Goal: Task Accomplishment & Management: Manage account settings

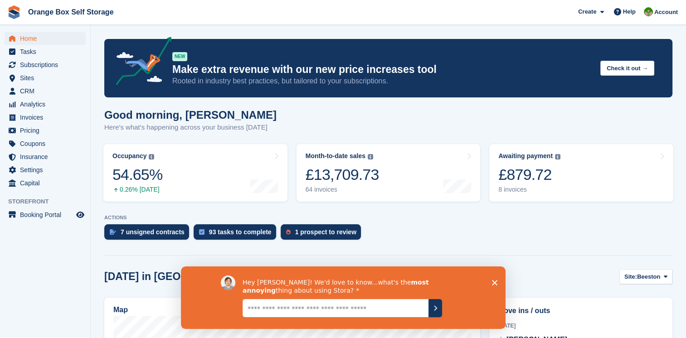
click at [495, 283] on polygon "Close survey" at bounding box center [494, 282] width 5 height 5
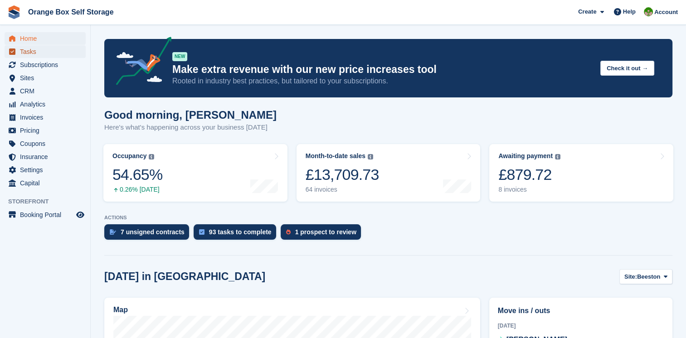
click at [33, 51] on span "Tasks" at bounding box center [47, 51] width 54 height 13
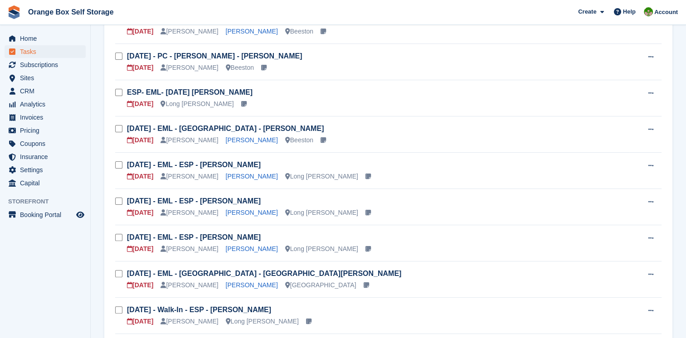
scroll to position [91, 0]
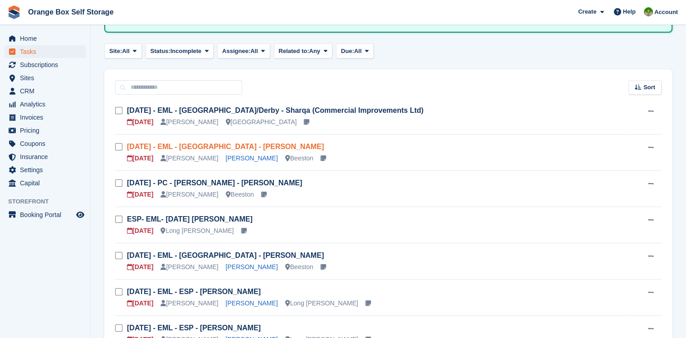
click at [261, 143] on link "Thur 28/08 - EML - Beeston - Shania Banks-Reid" at bounding box center [225, 147] width 197 height 8
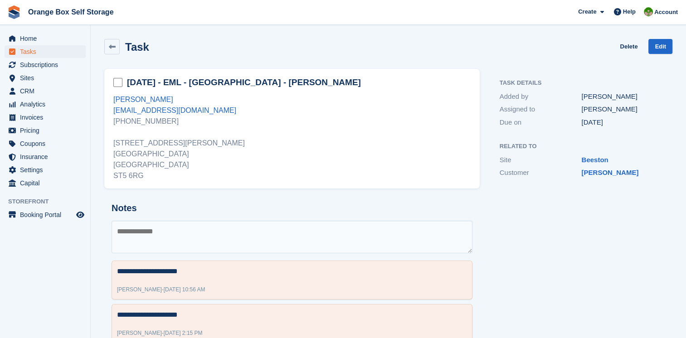
click at [212, 225] on textarea at bounding box center [292, 237] width 361 height 33
type textarea "**********"
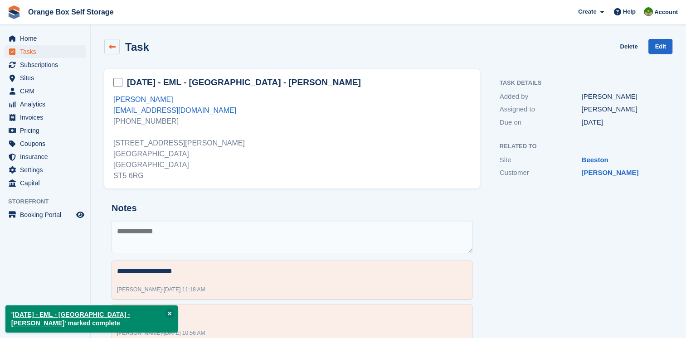
click at [112, 49] on icon at bounding box center [112, 47] width 7 height 7
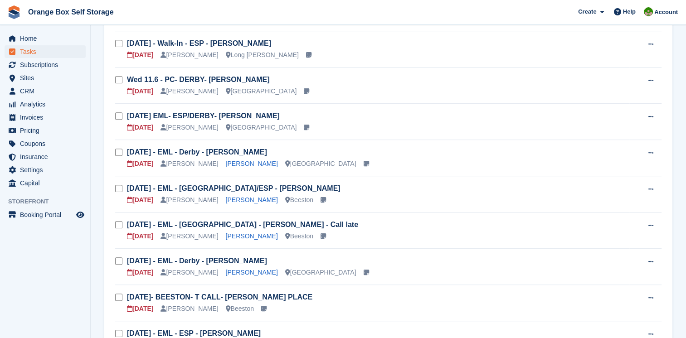
scroll to position [544, 0]
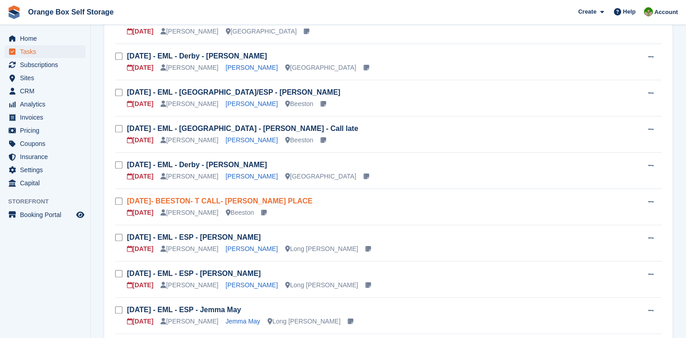
click at [265, 197] on link "[DATE]- BEESTON- T CALL- [PERSON_NAME] PLACE" at bounding box center [219, 201] width 185 height 8
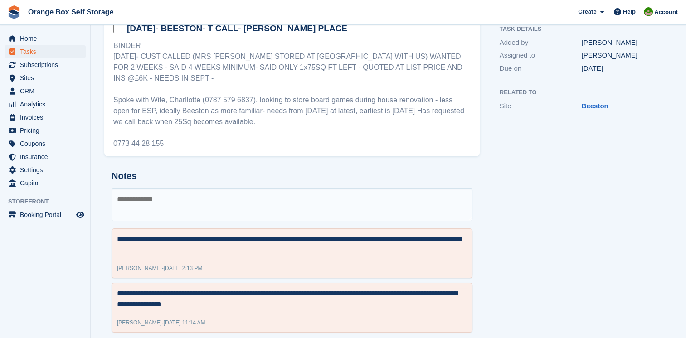
scroll to position [58, 0]
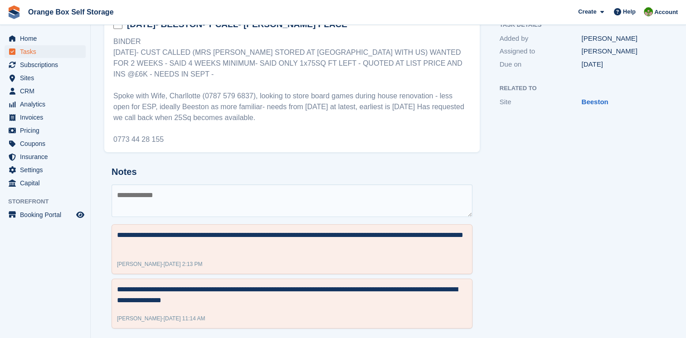
click at [244, 185] on textarea at bounding box center [292, 201] width 361 height 33
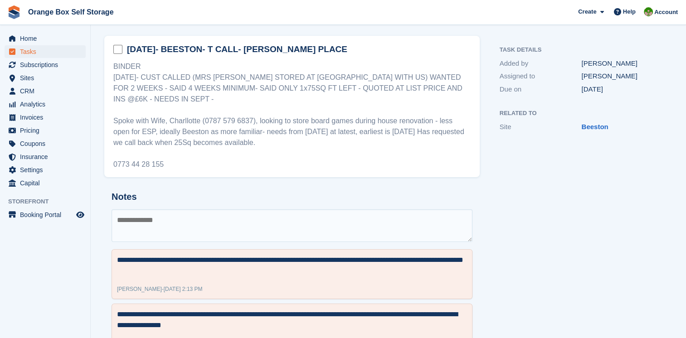
scroll to position [0, 0]
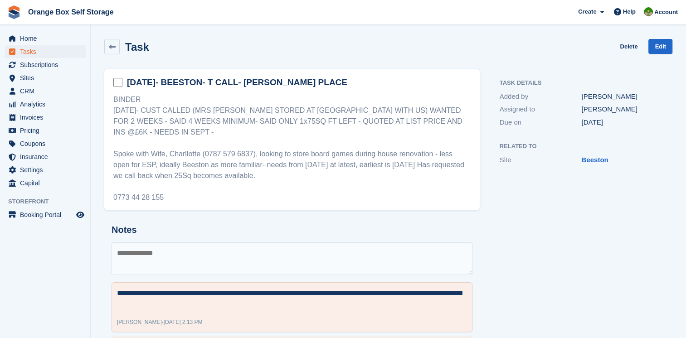
click at [415, 251] on textarea at bounding box center [292, 259] width 361 height 33
click at [275, 218] on div "**********" at bounding box center [292, 306] width 376 height 176
click at [278, 225] on h2 "Notes" at bounding box center [292, 230] width 361 height 10
click at [277, 243] on textarea at bounding box center [292, 259] width 361 height 33
click at [233, 243] on textarea at bounding box center [292, 259] width 361 height 33
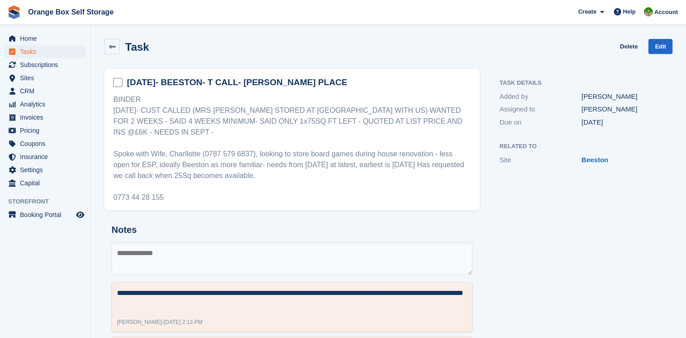
click at [246, 243] on textarea at bounding box center [292, 259] width 361 height 33
click at [231, 255] on textarea at bounding box center [292, 259] width 361 height 33
click at [113, 46] on icon at bounding box center [112, 47] width 7 height 7
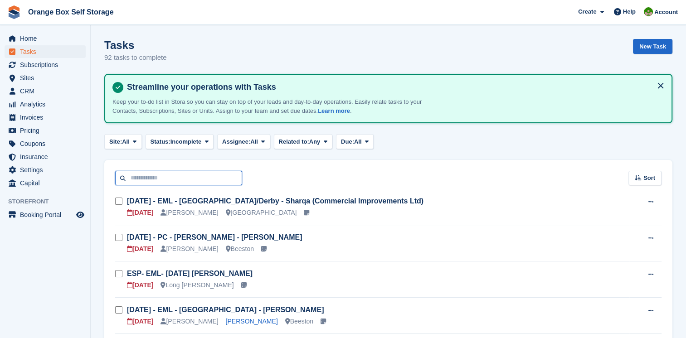
click at [176, 181] on input "text" at bounding box center [178, 178] width 127 height 15
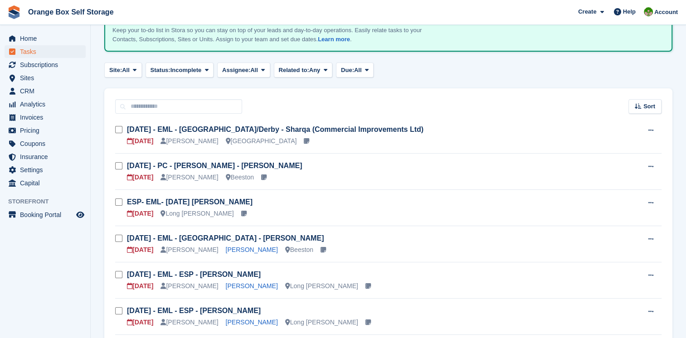
scroll to position [136, 0]
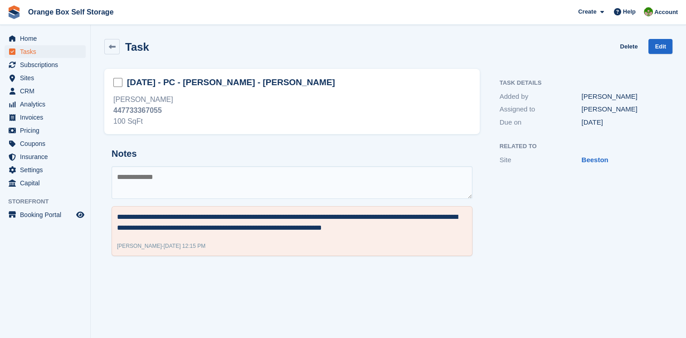
click at [229, 166] on textarea at bounding box center [292, 182] width 361 height 33
click at [292, 176] on textarea at bounding box center [292, 182] width 361 height 33
click at [291, 173] on textarea at bounding box center [292, 182] width 361 height 33
click at [284, 173] on textarea at bounding box center [292, 182] width 361 height 33
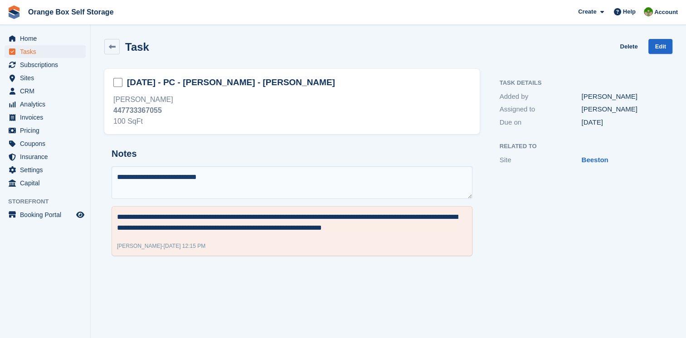
type textarea "**********"
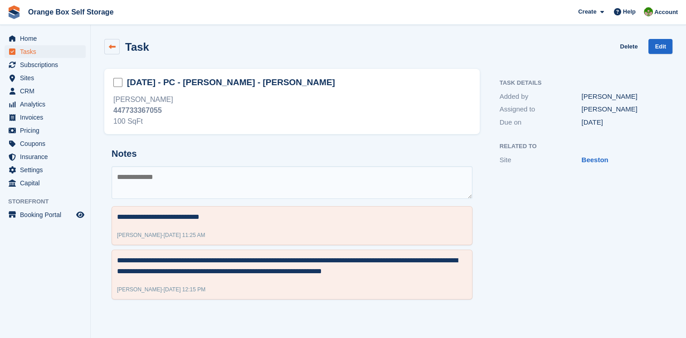
click at [106, 50] on link at bounding box center [111, 46] width 15 height 15
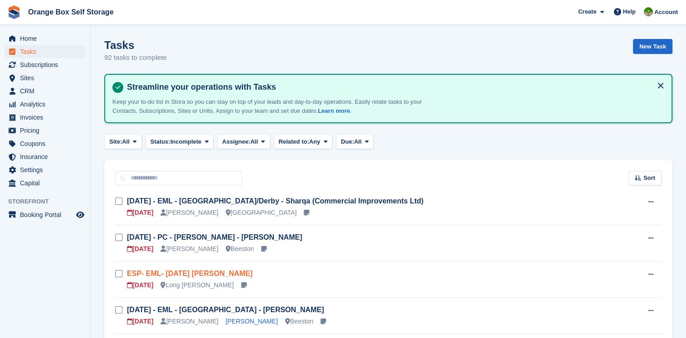
click at [242, 275] on link "ESP- EML- [DATE] [PERSON_NAME]" at bounding box center [190, 274] width 126 height 8
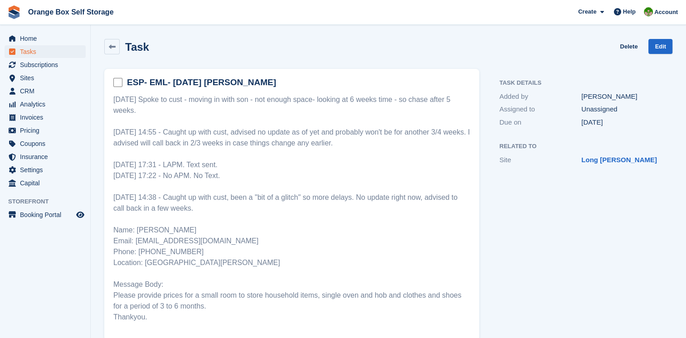
scroll to position [106, 0]
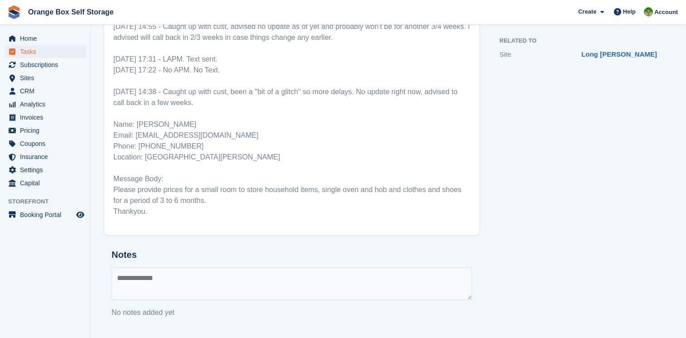
click at [285, 264] on div "Notes No notes added yet" at bounding box center [291, 284] width 375 height 83
click at [359, 277] on textarea at bounding box center [292, 284] width 361 height 33
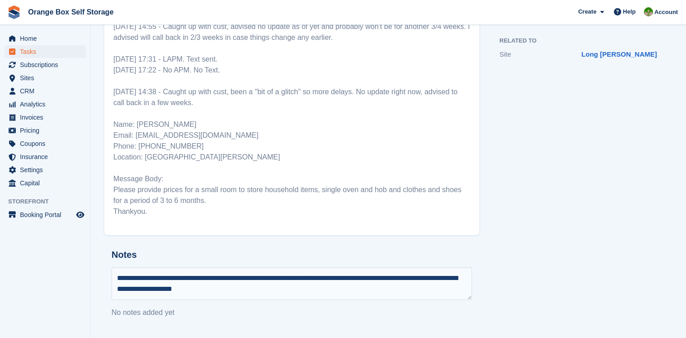
type textarea "**********"
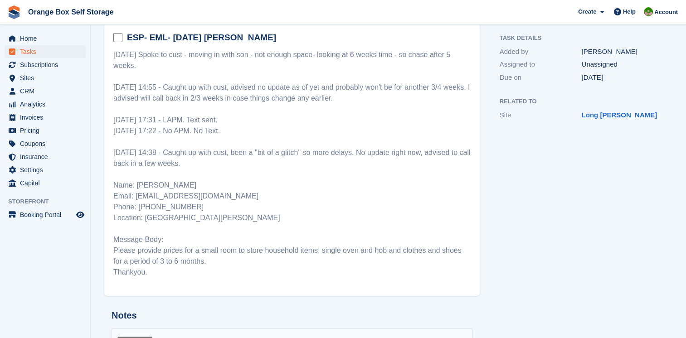
scroll to position [0, 0]
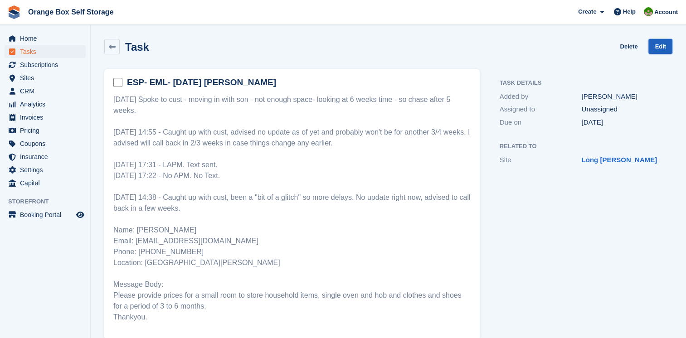
click at [654, 51] on link "Edit" at bounding box center [661, 46] width 24 height 15
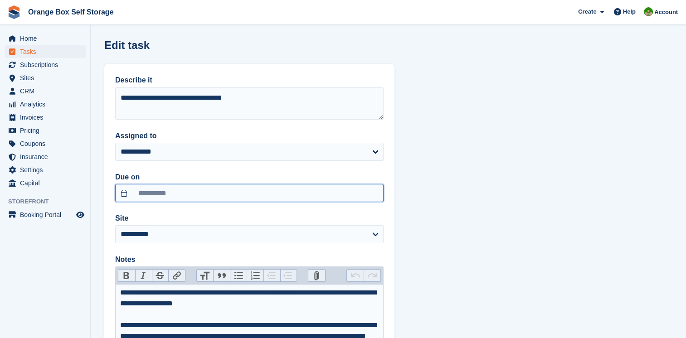
click at [201, 191] on input "**********" at bounding box center [249, 193] width 268 height 18
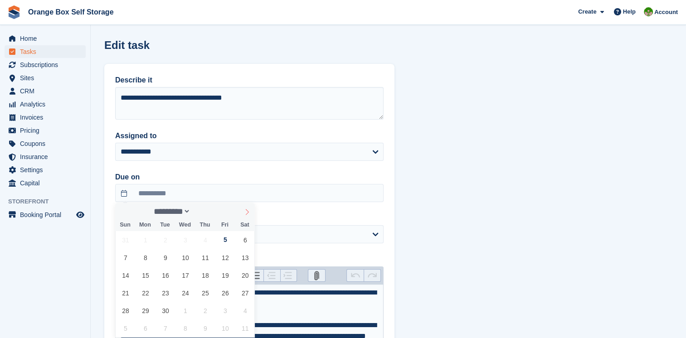
click at [244, 212] on icon at bounding box center [247, 212] width 6 height 6
select select "*"
click at [227, 237] on span "3" at bounding box center [225, 240] width 18 height 18
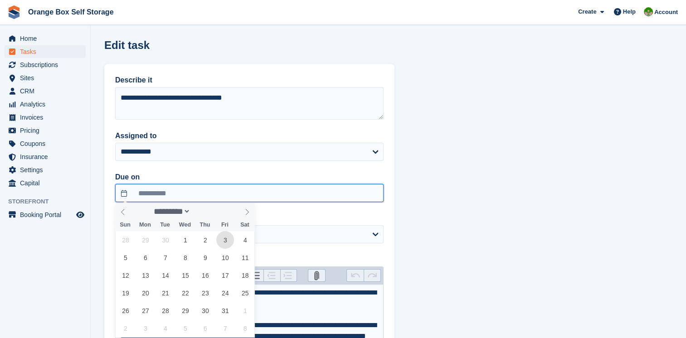
type input "**********"
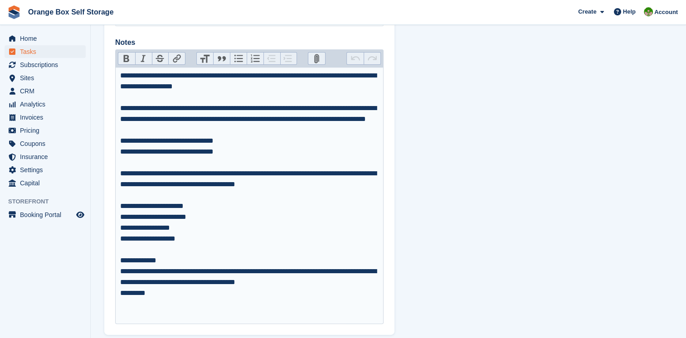
scroll to position [267, 0]
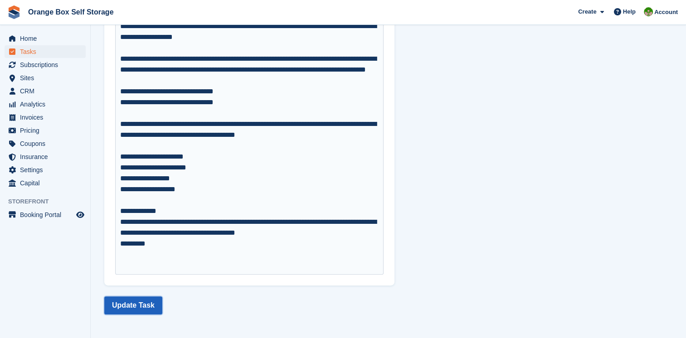
click at [137, 297] on button "Update Task" at bounding box center [133, 306] width 58 height 18
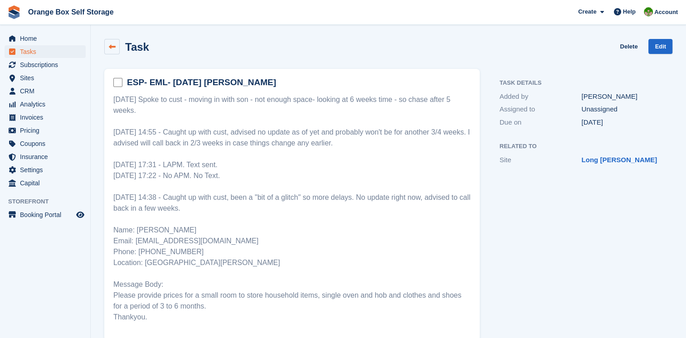
click at [112, 44] on icon at bounding box center [112, 47] width 7 height 7
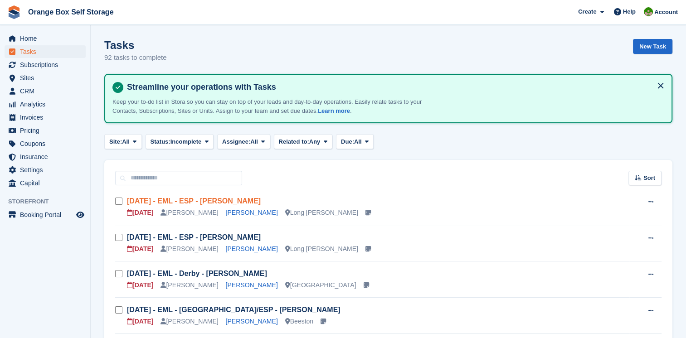
click at [237, 202] on link "[DATE] - EML - ESP - [PERSON_NAME]" at bounding box center [194, 201] width 134 height 8
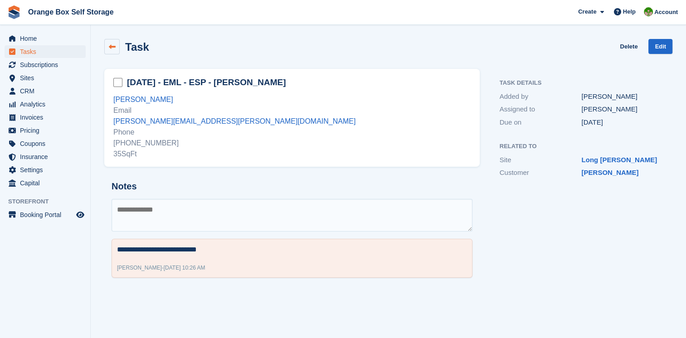
click at [117, 52] on link at bounding box center [111, 46] width 15 height 15
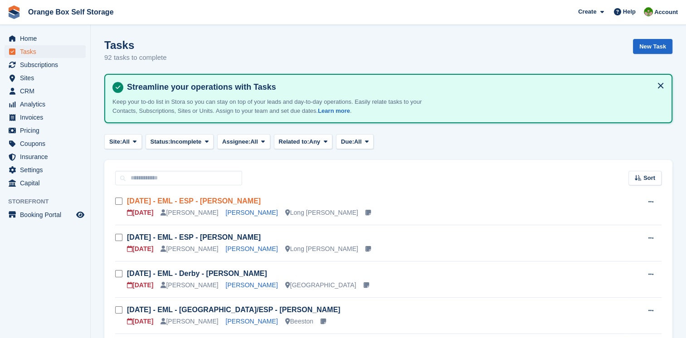
click at [227, 202] on link "[DATE] - EML - ESP - [PERSON_NAME]" at bounding box center [194, 201] width 134 height 8
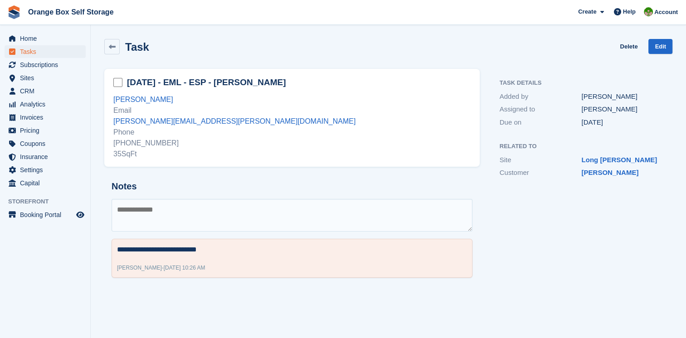
click at [210, 217] on textarea at bounding box center [292, 215] width 361 height 33
type textarea "**********"
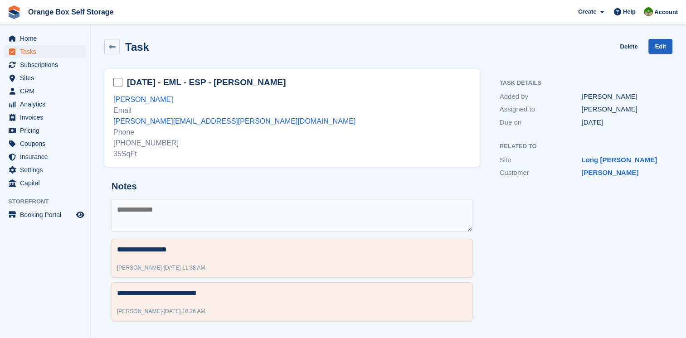
drag, startPoint x: 640, startPoint y: 54, endPoint x: 654, endPoint y: 50, distance: 14.6
click at [647, 52] on div "Task Delete Edit" at bounding box center [388, 46] width 568 height 15
click at [655, 50] on link "Edit" at bounding box center [661, 46] width 24 height 15
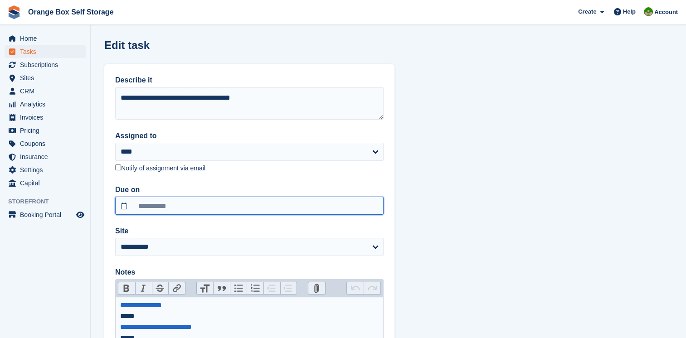
click at [157, 203] on input "**********" at bounding box center [249, 206] width 268 height 18
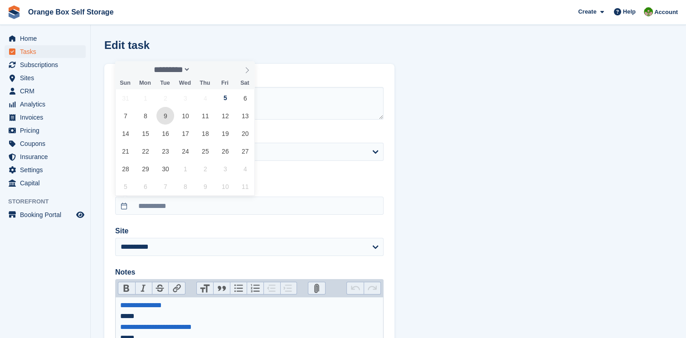
click at [166, 119] on span "9" at bounding box center [165, 116] width 18 height 18
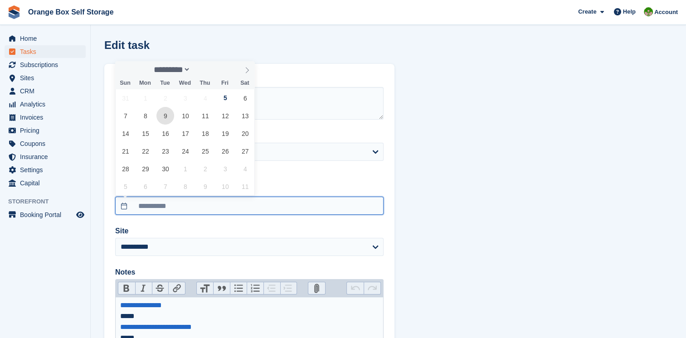
type input "**********"
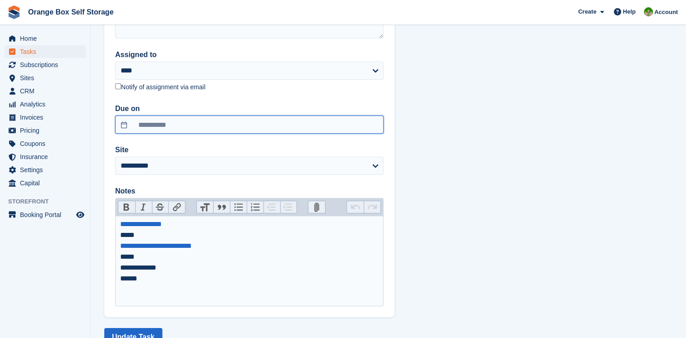
scroll to position [113, 0]
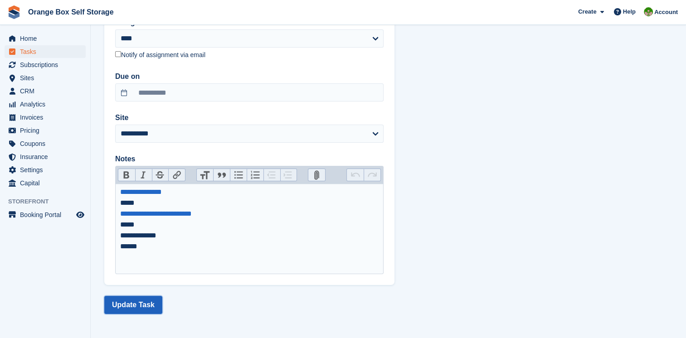
click at [145, 298] on button "Update Task" at bounding box center [133, 305] width 58 height 18
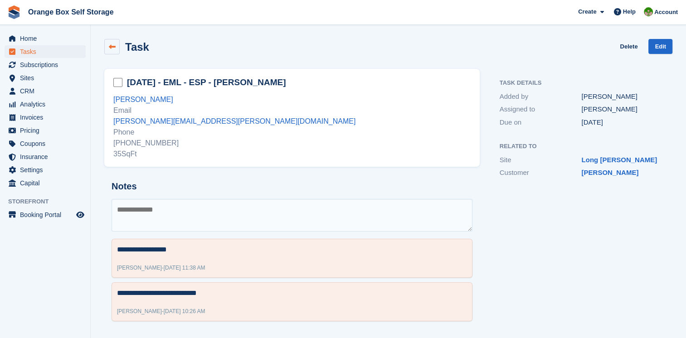
drag, startPoint x: 113, startPoint y: 47, endPoint x: 110, endPoint y: 42, distance: 5.9
click at [113, 47] on icon at bounding box center [112, 47] width 7 height 7
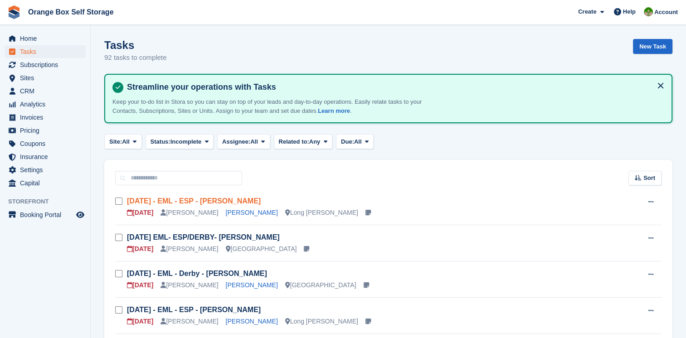
click at [218, 200] on link "[DATE] - EML - ESP - [PERSON_NAME]" at bounding box center [194, 201] width 134 height 8
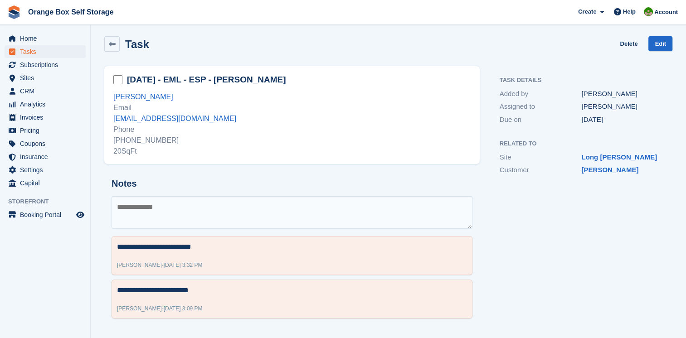
scroll to position [4, 0]
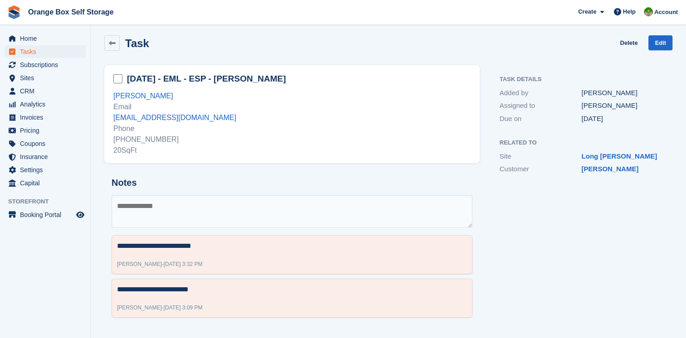
click at [362, 206] on textarea at bounding box center [292, 211] width 361 height 33
type textarea "**********"
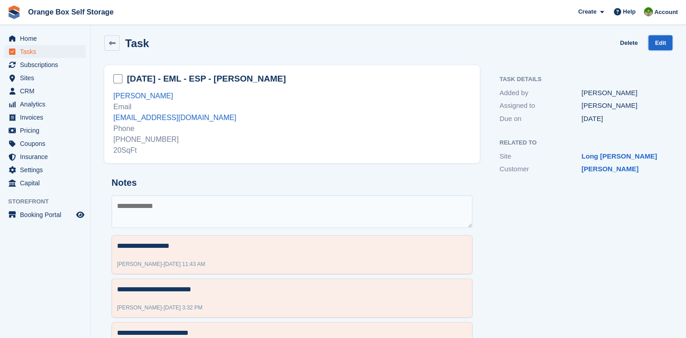
click at [659, 50] on link "Edit" at bounding box center [661, 42] width 24 height 15
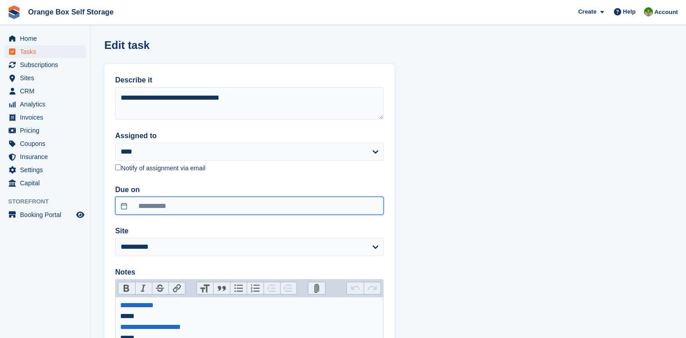
click at [219, 210] on input "**********" at bounding box center [249, 206] width 268 height 18
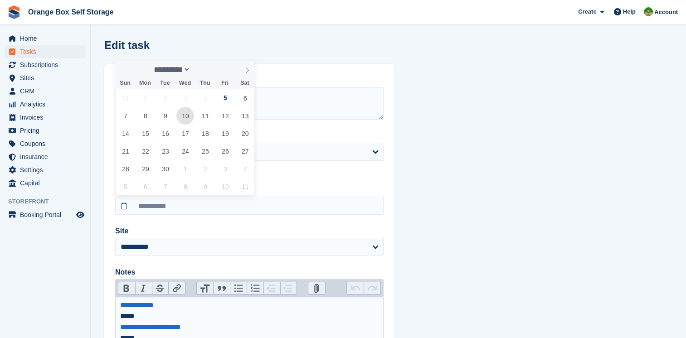
click at [181, 120] on span "10" at bounding box center [185, 116] width 18 height 18
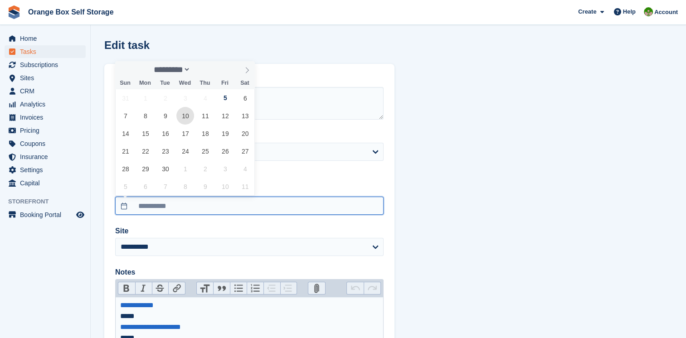
type input "**********"
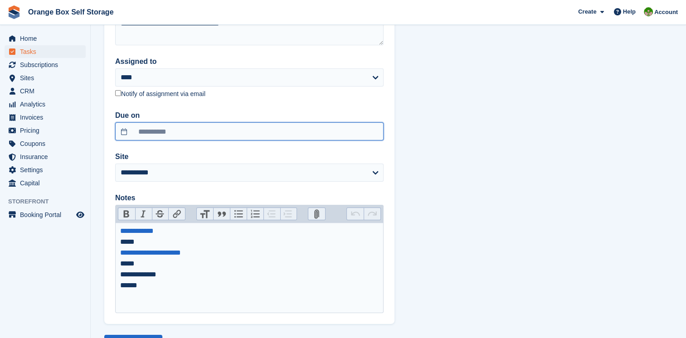
scroll to position [113, 0]
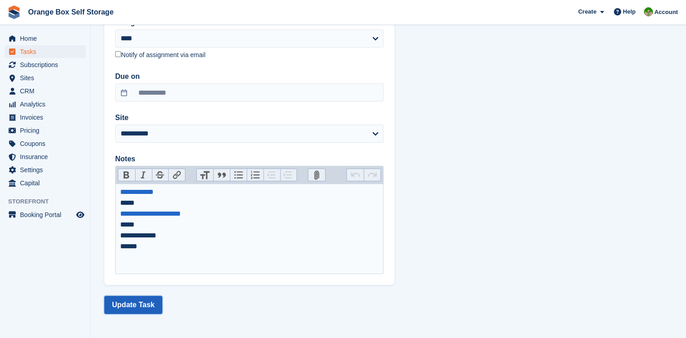
click at [157, 302] on button "Update Task" at bounding box center [133, 305] width 58 height 18
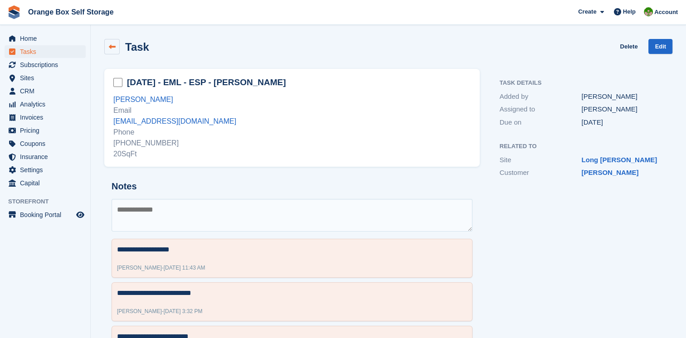
click at [117, 46] on link at bounding box center [111, 46] width 15 height 15
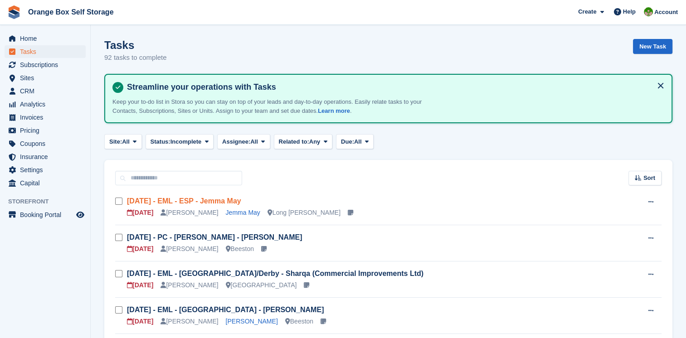
click at [219, 200] on link "[DATE] - EML - ESP - Jemma May" at bounding box center [184, 201] width 114 height 8
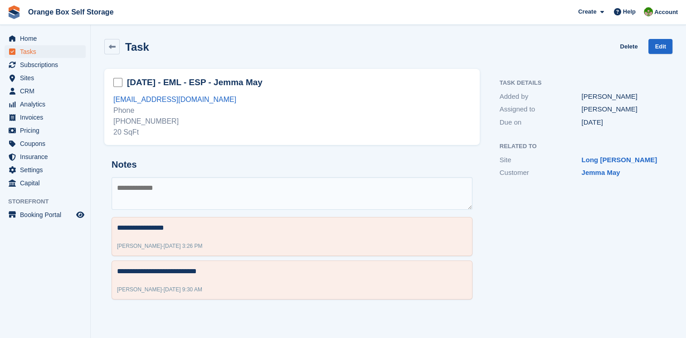
click at [267, 193] on textarea at bounding box center [292, 193] width 361 height 33
type textarea "**********"
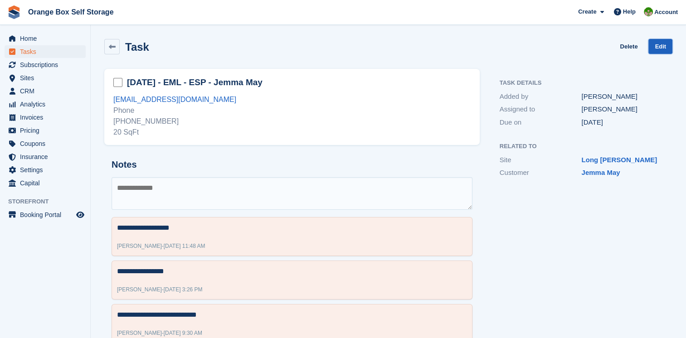
click at [660, 52] on link "Edit" at bounding box center [661, 46] width 24 height 15
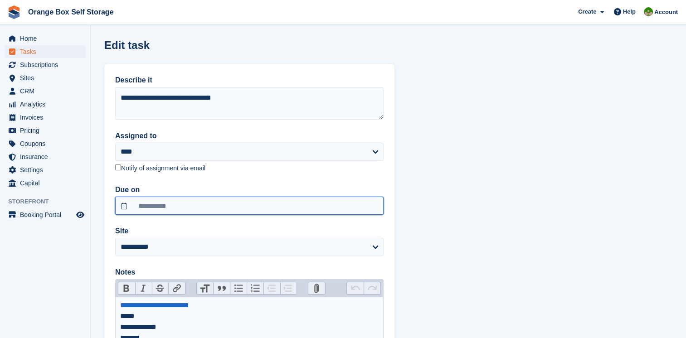
click at [170, 211] on input "**********" at bounding box center [249, 206] width 268 height 18
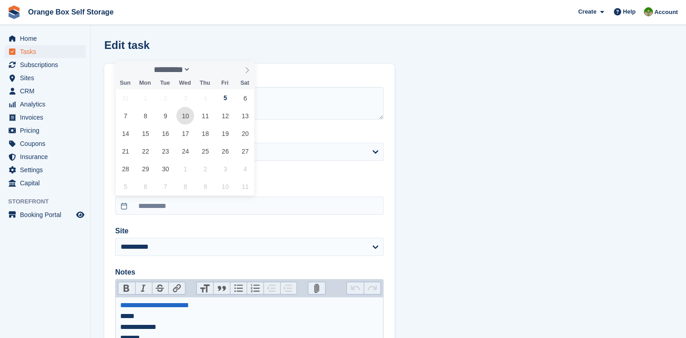
click at [190, 115] on span "10" at bounding box center [185, 116] width 18 height 18
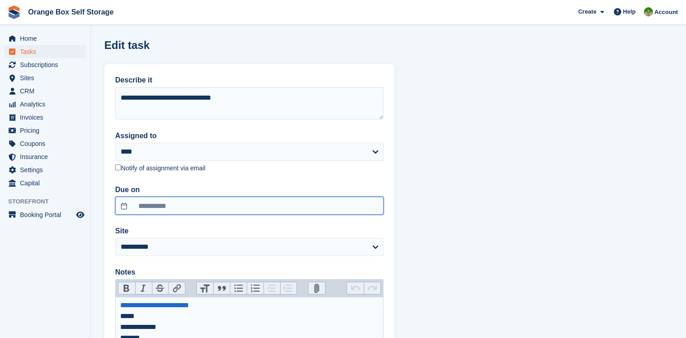
type input "**********"
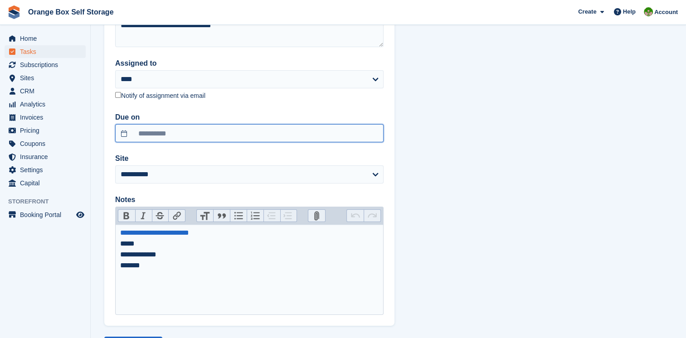
scroll to position [113, 0]
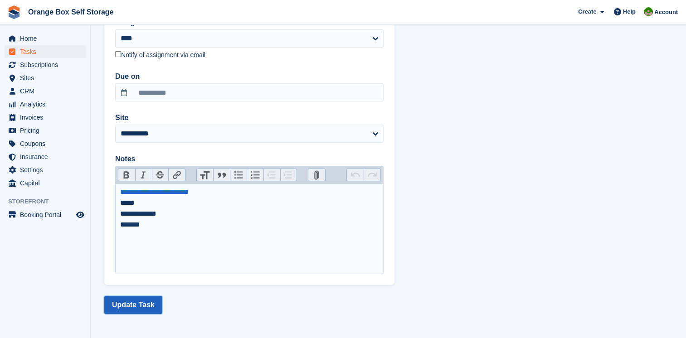
click at [140, 300] on button "Update Task" at bounding box center [133, 305] width 58 height 18
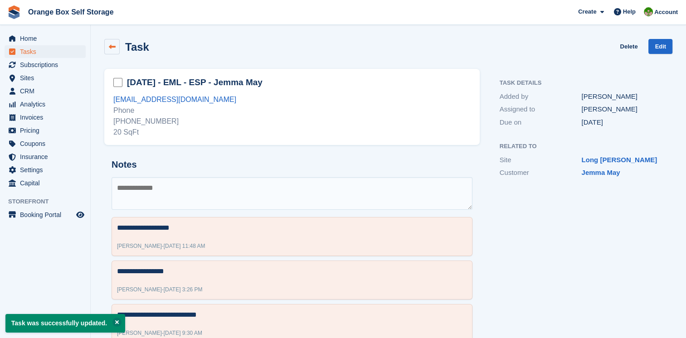
click at [110, 50] on icon at bounding box center [112, 47] width 7 height 7
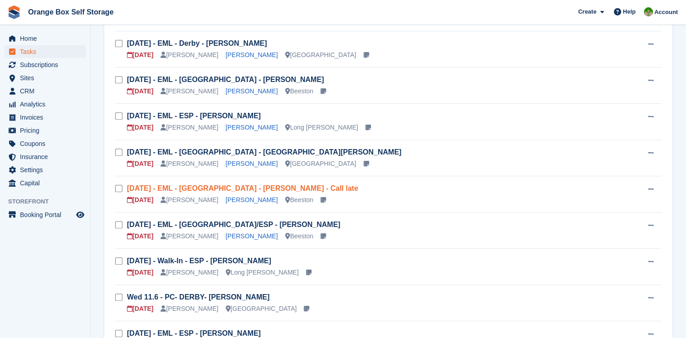
scroll to position [499, 0]
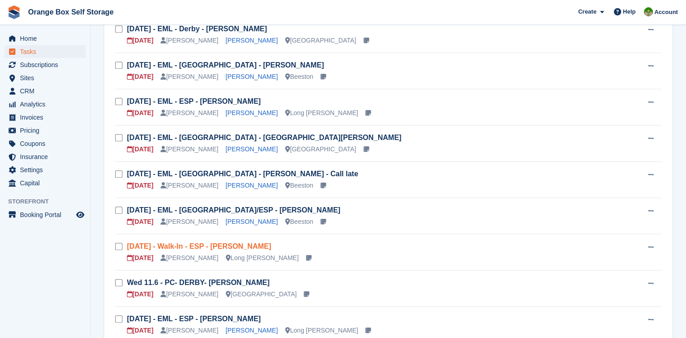
click at [260, 244] on link "[DATE] - Walk-In - ESP - [PERSON_NAME]" at bounding box center [199, 247] width 144 height 8
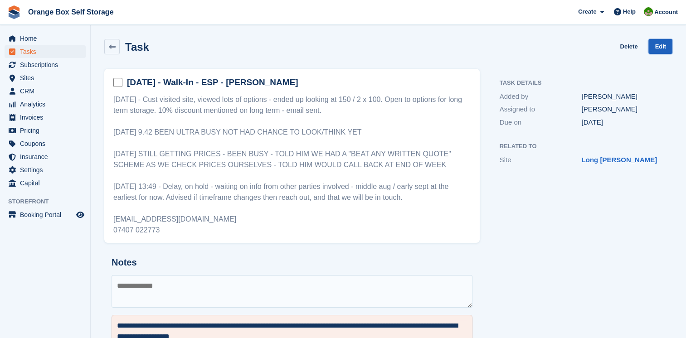
click at [659, 51] on link "Edit" at bounding box center [661, 46] width 24 height 15
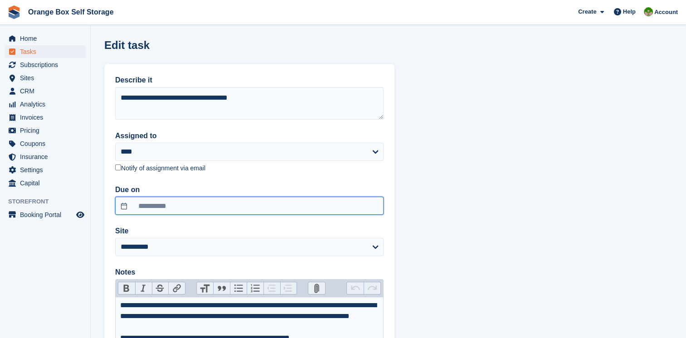
click at [171, 197] on input "**********" at bounding box center [249, 206] width 268 height 18
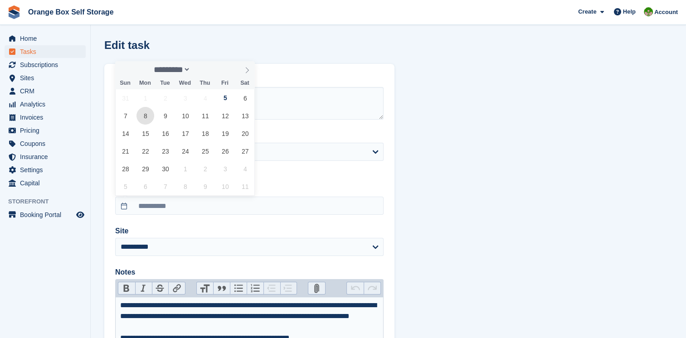
click at [153, 118] on span "8" at bounding box center [146, 116] width 18 height 18
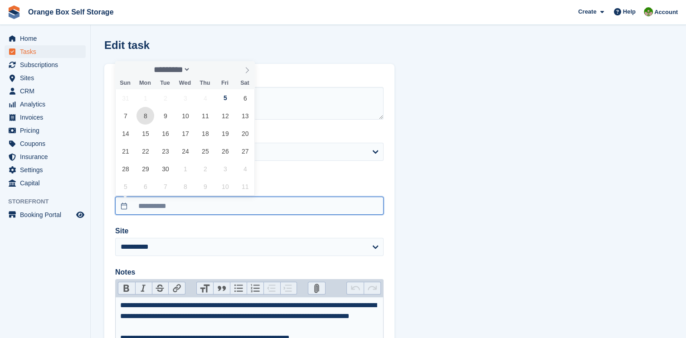
type input "**********"
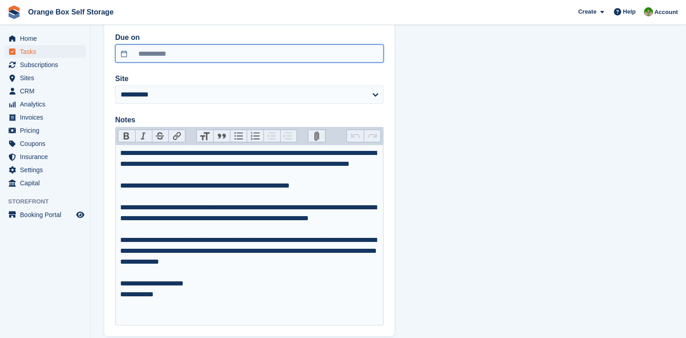
scroll to position [203, 0]
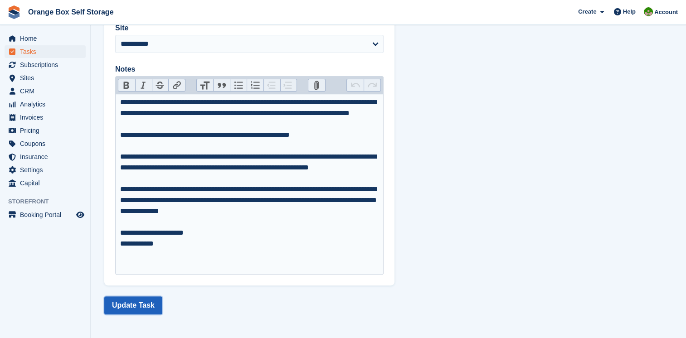
click at [151, 298] on button "Update Task" at bounding box center [133, 306] width 58 height 18
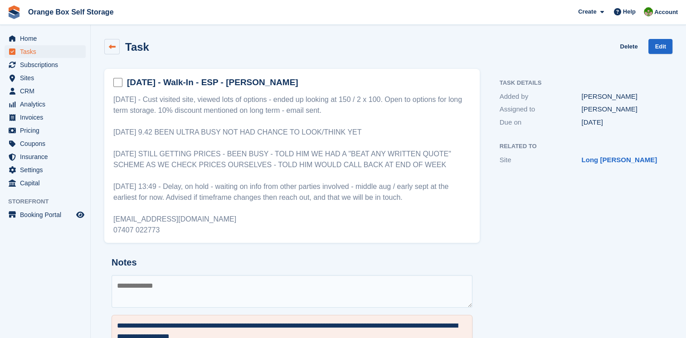
click at [112, 49] on icon at bounding box center [112, 47] width 7 height 7
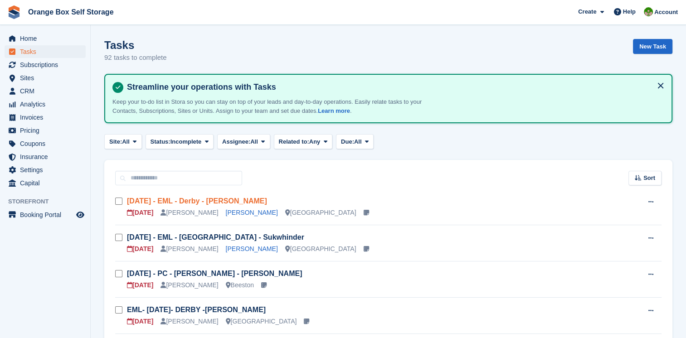
click at [217, 197] on link "[DATE] - EML - Derby - [PERSON_NAME]" at bounding box center [197, 201] width 140 height 8
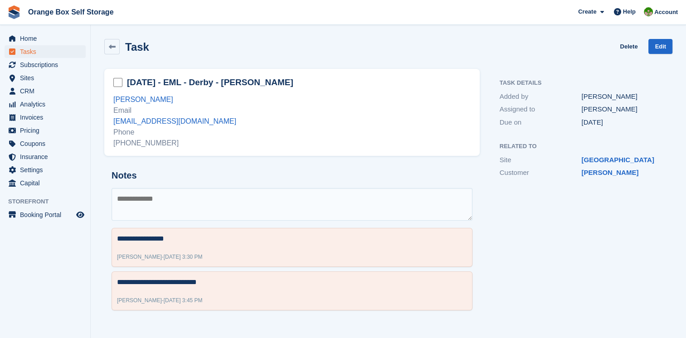
click at [203, 219] on textarea at bounding box center [292, 204] width 361 height 33
type textarea "**********"
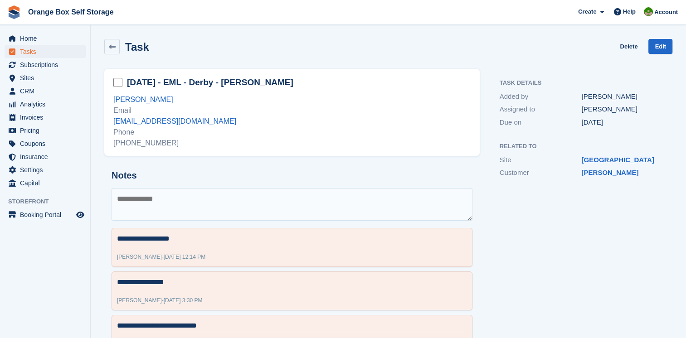
click at [673, 49] on div "Task Delete Edit" at bounding box center [388, 49] width 579 height 30
click at [669, 49] on link "Edit" at bounding box center [661, 46] width 24 height 15
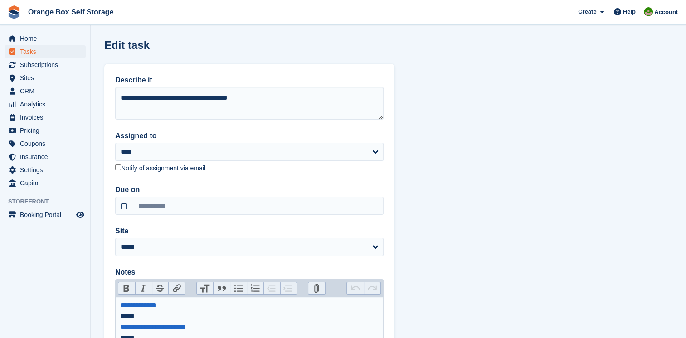
click at [177, 193] on label "Due on" at bounding box center [249, 190] width 268 height 11
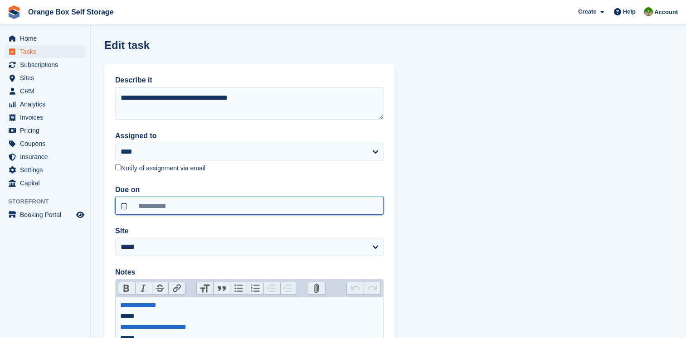
click at [180, 205] on input "**********" at bounding box center [249, 206] width 268 height 18
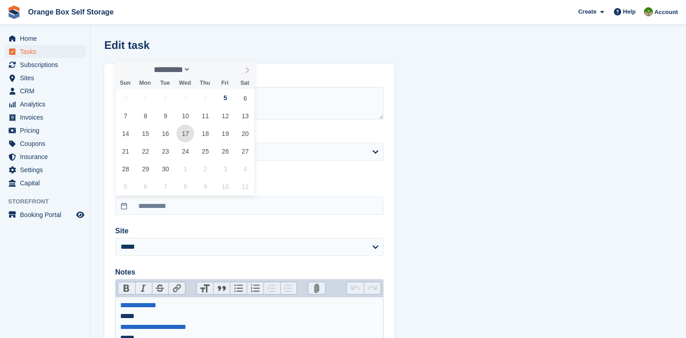
click at [179, 132] on span "17" at bounding box center [185, 134] width 18 height 18
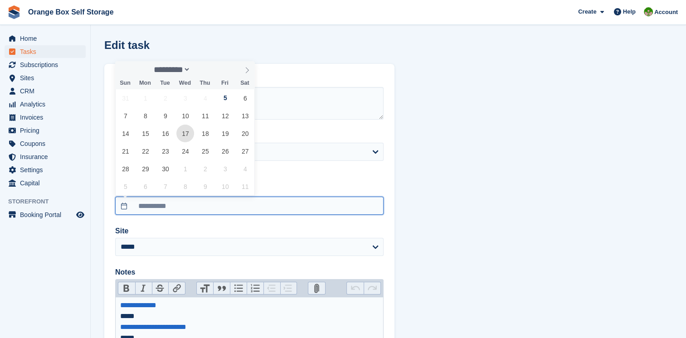
type input "**********"
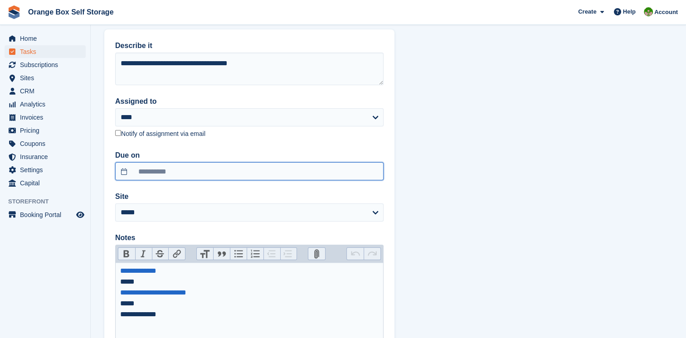
scroll to position [113, 0]
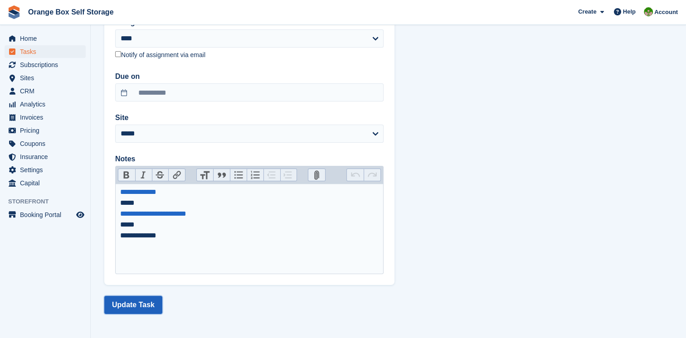
click at [140, 301] on button "Update Task" at bounding box center [133, 305] width 58 height 18
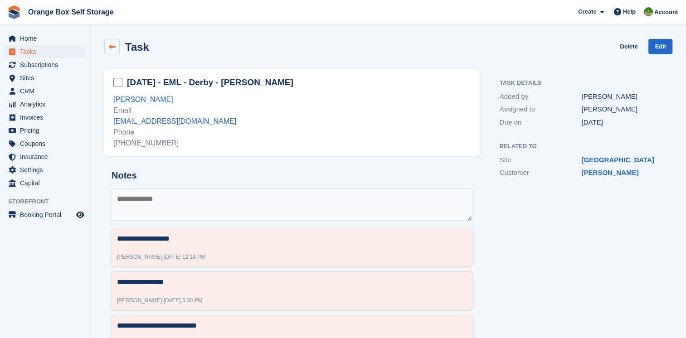
click at [107, 50] on link at bounding box center [111, 46] width 15 height 15
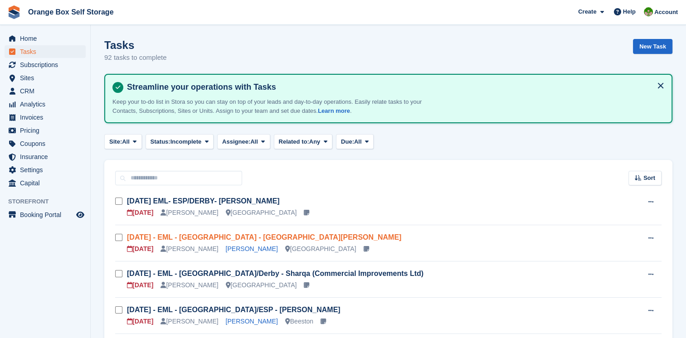
click at [249, 234] on link "[DATE] - EML - [GEOGRAPHIC_DATA] - [GEOGRAPHIC_DATA][PERSON_NAME]" at bounding box center [264, 238] width 274 height 8
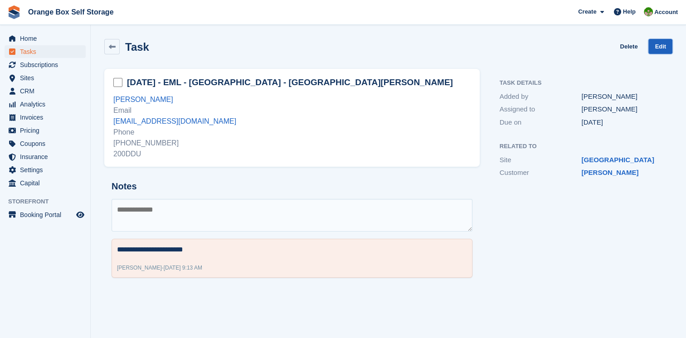
click at [663, 50] on link "Edit" at bounding box center [661, 46] width 24 height 15
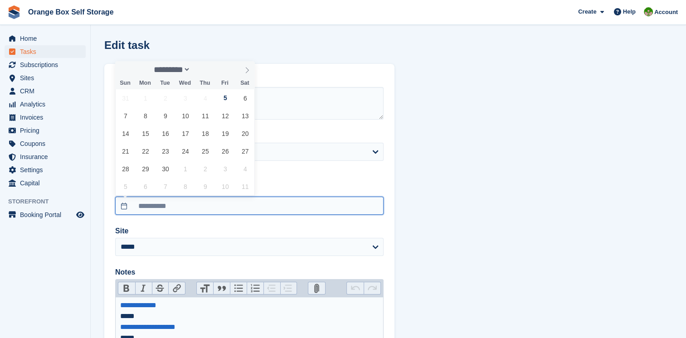
click at [196, 200] on input "**********" at bounding box center [249, 206] width 268 height 18
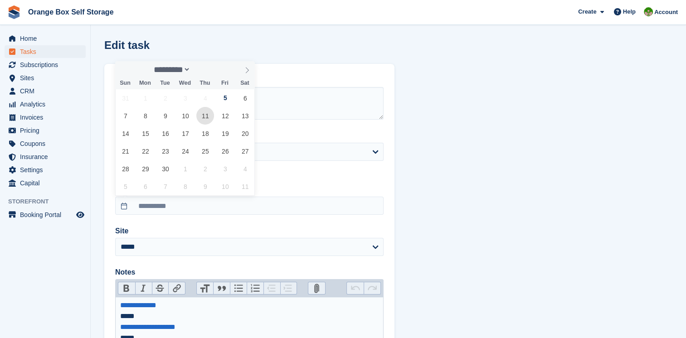
click at [206, 115] on span "11" at bounding box center [205, 116] width 18 height 18
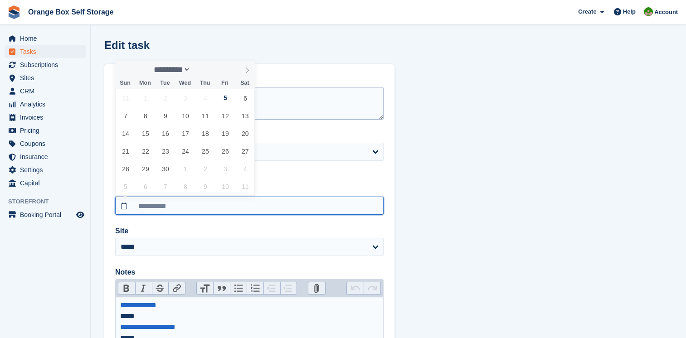
type input "**********"
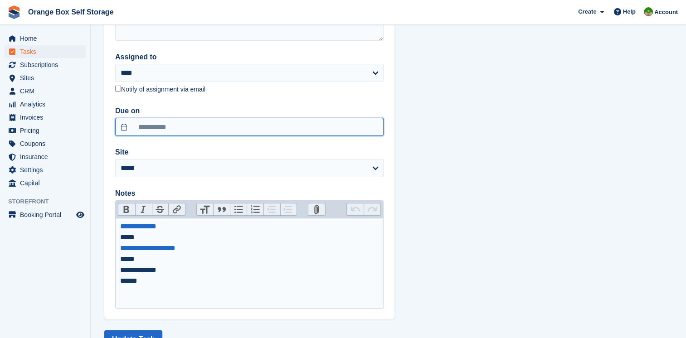
scroll to position [113, 0]
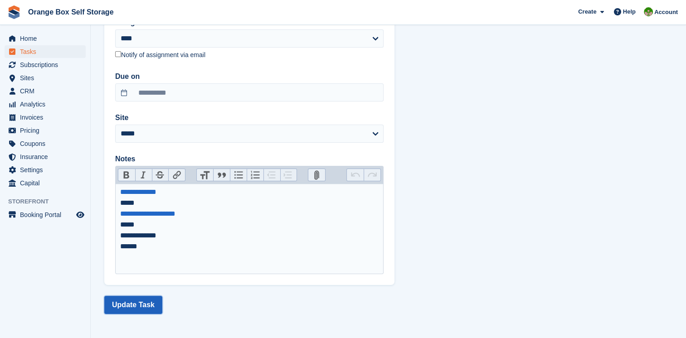
click at [141, 298] on button "Update Task" at bounding box center [133, 305] width 58 height 18
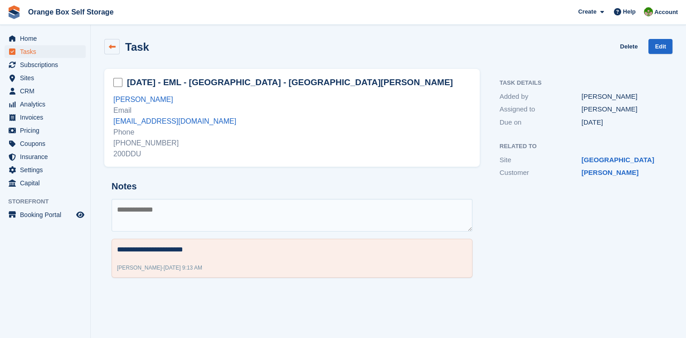
click at [115, 54] on link at bounding box center [111, 46] width 15 height 15
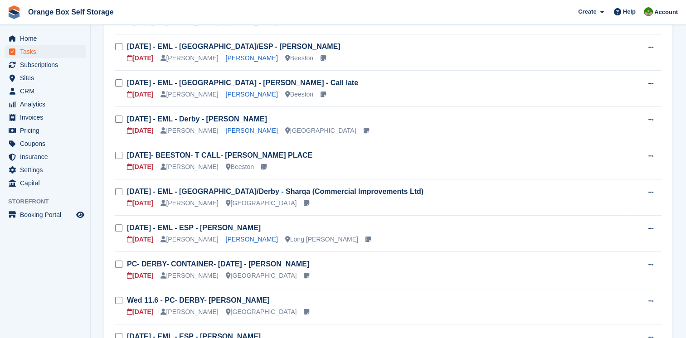
scroll to position [317, 0]
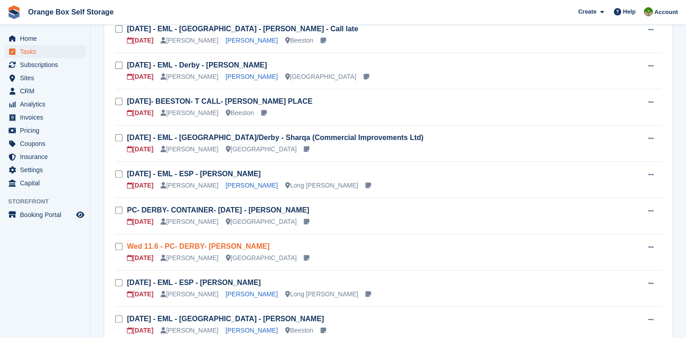
click at [215, 244] on link "Wed 11.6 - PC- DERBY- [PERSON_NAME]" at bounding box center [198, 247] width 142 height 8
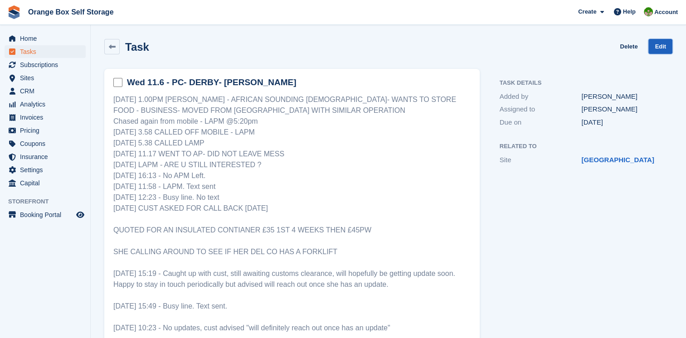
click at [655, 49] on link "Edit" at bounding box center [661, 46] width 24 height 15
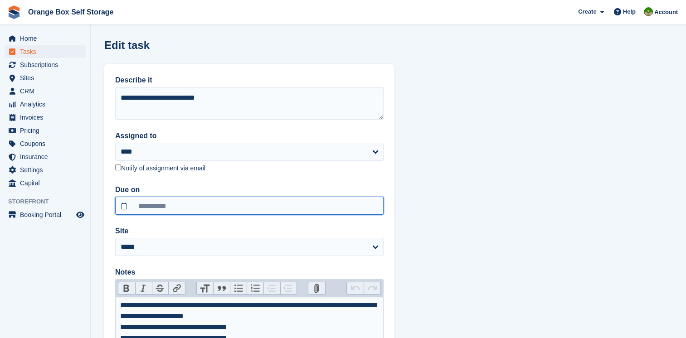
click at [200, 200] on input "**********" at bounding box center [249, 206] width 268 height 18
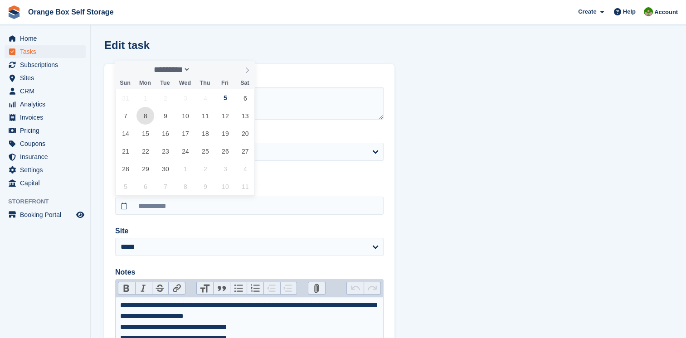
click at [151, 117] on span "8" at bounding box center [146, 116] width 18 height 18
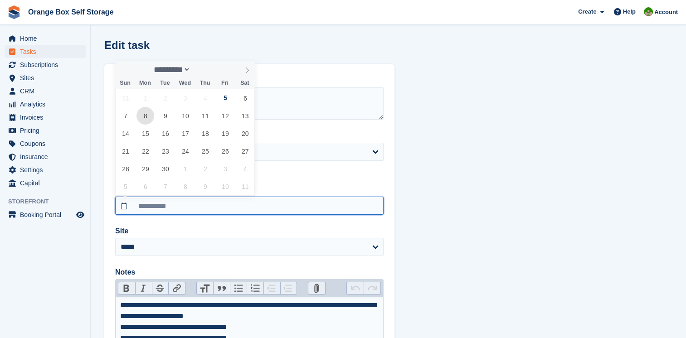
type input "**********"
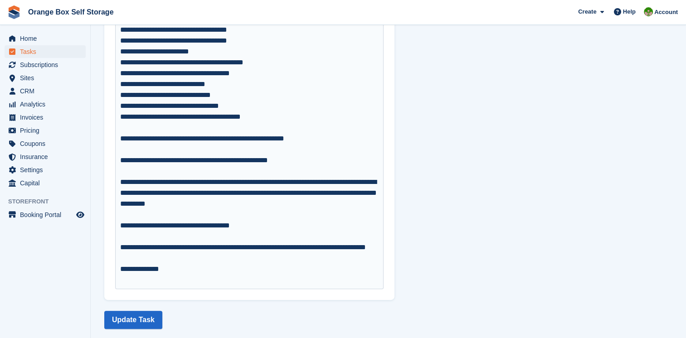
scroll to position [312, 0]
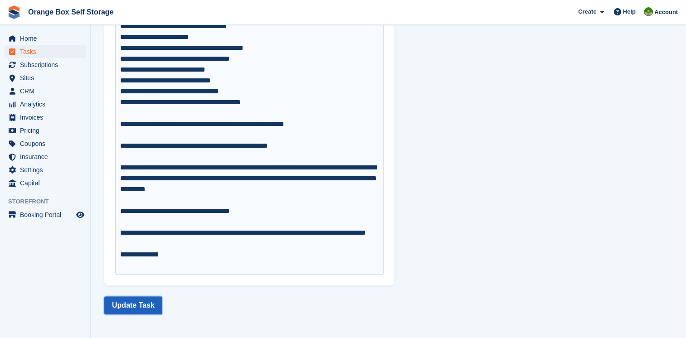
click at [147, 305] on button "Update Task" at bounding box center [133, 306] width 58 height 18
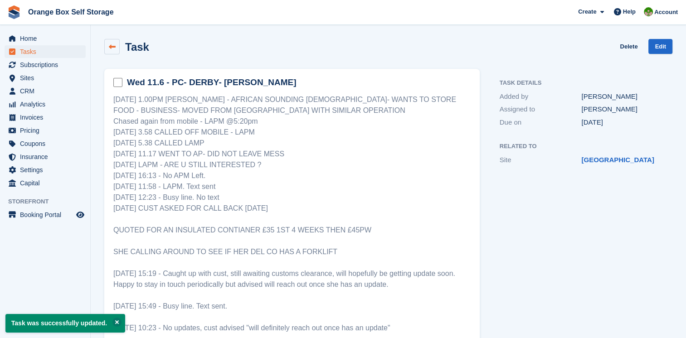
click at [113, 44] on icon at bounding box center [112, 47] width 7 height 7
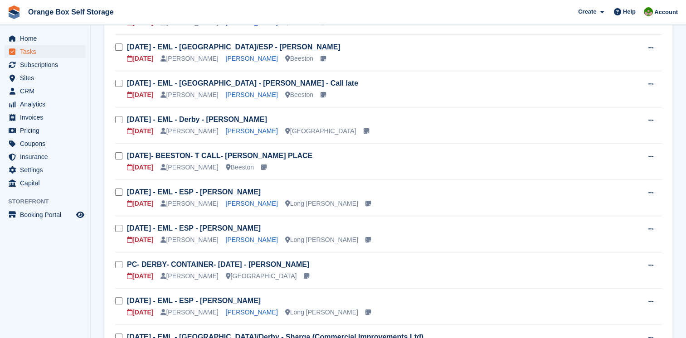
scroll to position [408, 0]
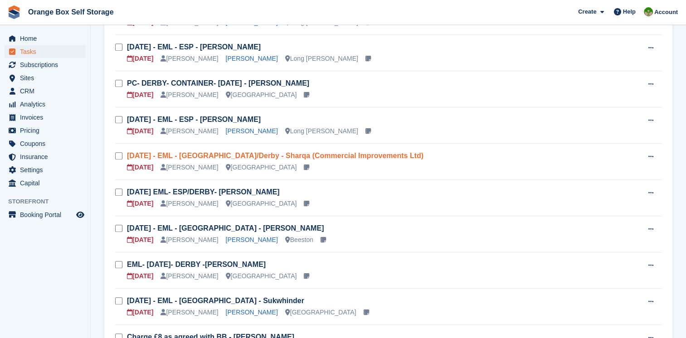
click at [273, 154] on link "[DATE] - EML - [GEOGRAPHIC_DATA]/Derby - Sharqa (Commercial Improvements Ltd)" at bounding box center [275, 156] width 297 height 8
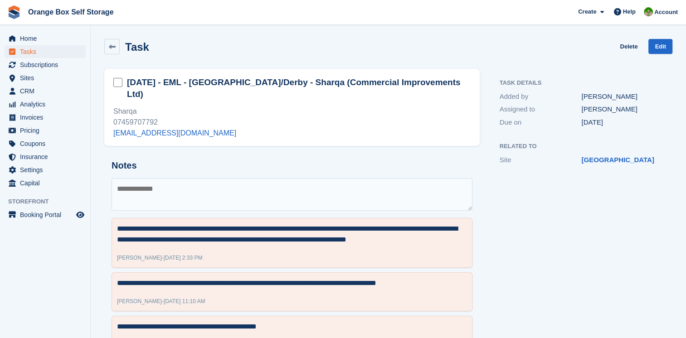
click at [122, 46] on div "Task" at bounding box center [134, 47] width 29 height 12
click at [114, 46] on icon at bounding box center [112, 47] width 7 height 7
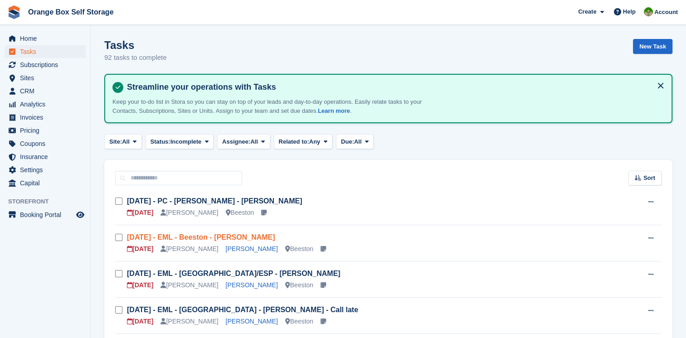
click at [249, 240] on link "[DATE] - EML - Beeston - [PERSON_NAME]" at bounding box center [201, 238] width 148 height 8
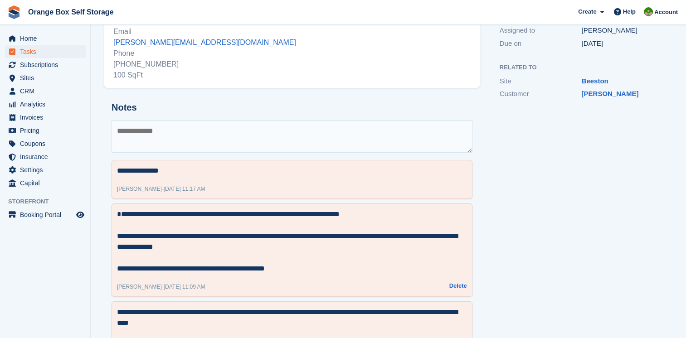
scroll to position [136, 0]
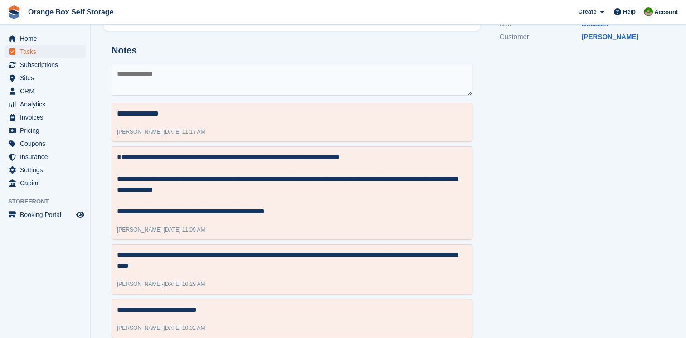
click at [353, 70] on textarea at bounding box center [292, 79] width 361 height 33
type textarea "**********"
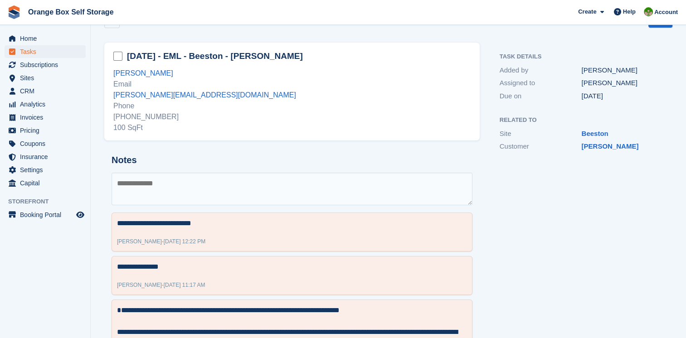
scroll to position [0, 0]
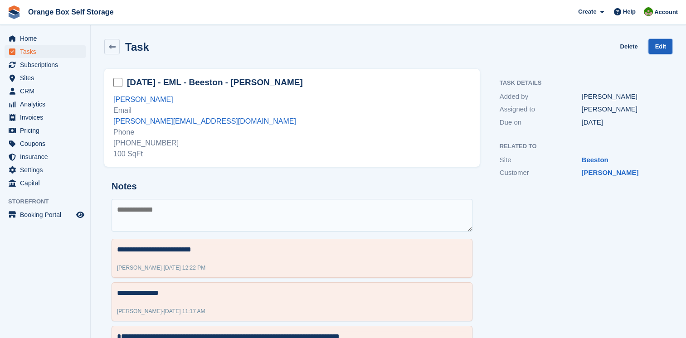
click at [651, 48] on link "Edit" at bounding box center [661, 46] width 24 height 15
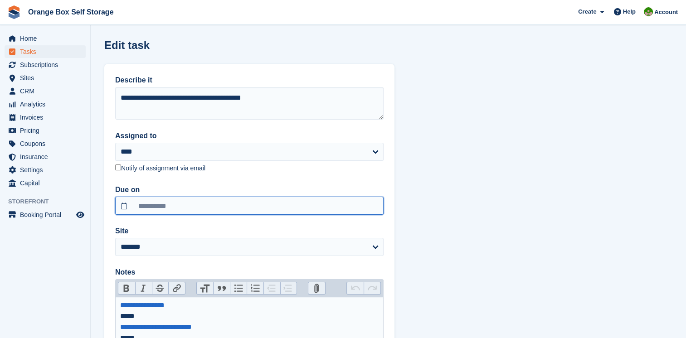
click at [189, 207] on input "**********" at bounding box center [249, 206] width 268 height 18
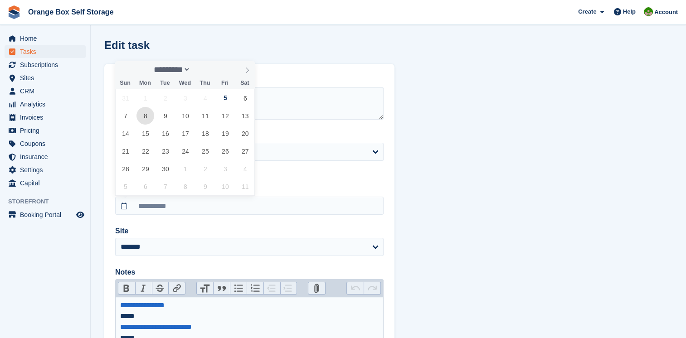
click at [146, 117] on span "8" at bounding box center [146, 116] width 18 height 18
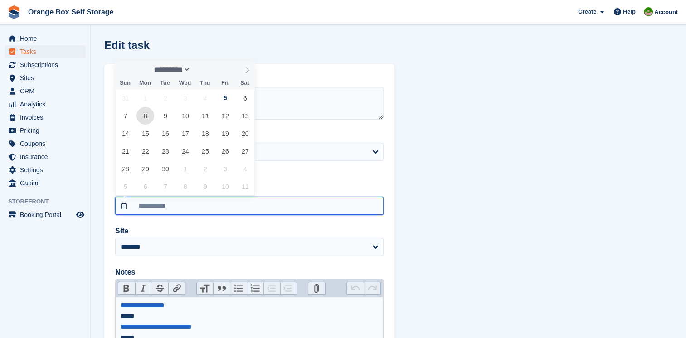
type input "**********"
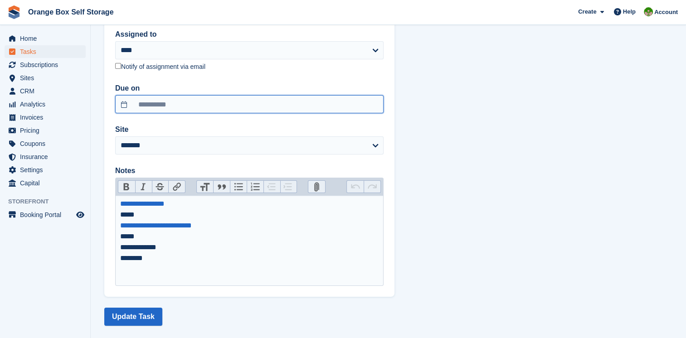
scroll to position [113, 0]
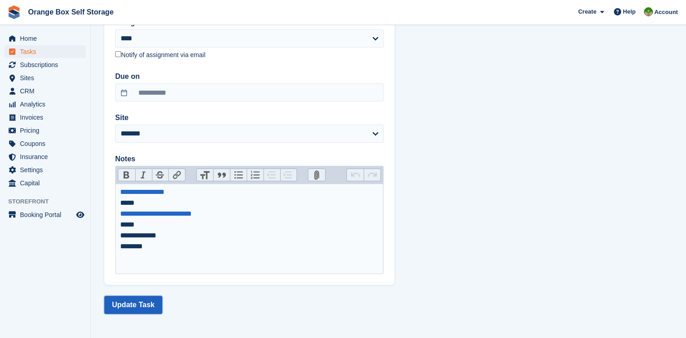
click at [129, 299] on button "Update Task" at bounding box center [133, 305] width 58 height 18
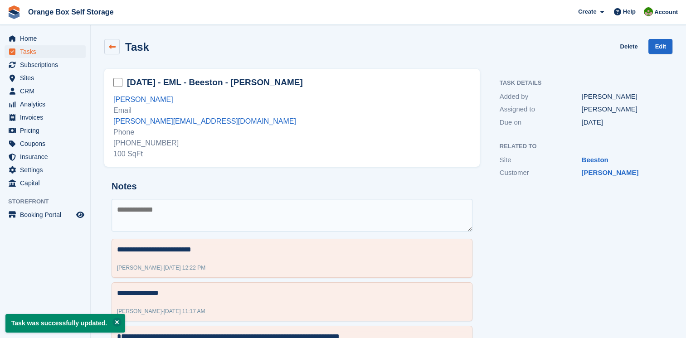
click at [113, 48] on icon at bounding box center [112, 47] width 7 height 7
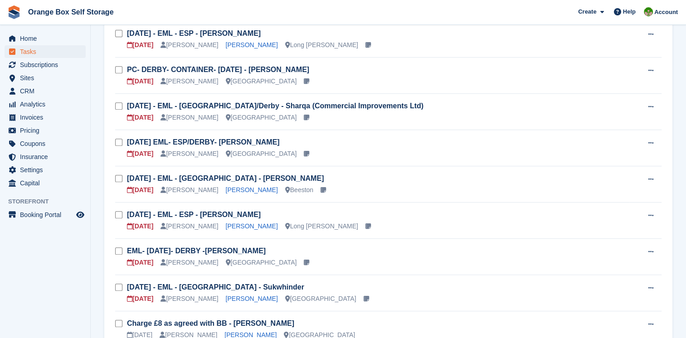
scroll to position [454, 0]
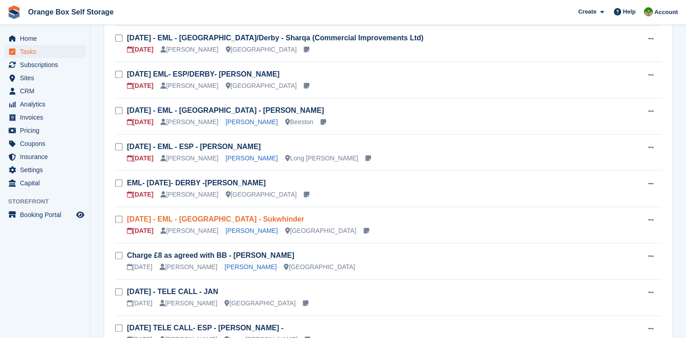
click at [221, 217] on link "[DATE] - EML - [GEOGRAPHIC_DATA] - Sukwhinder" at bounding box center [215, 219] width 177 height 8
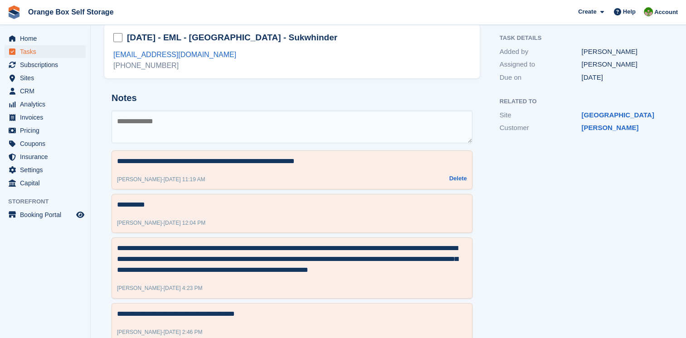
scroll to position [45, 0]
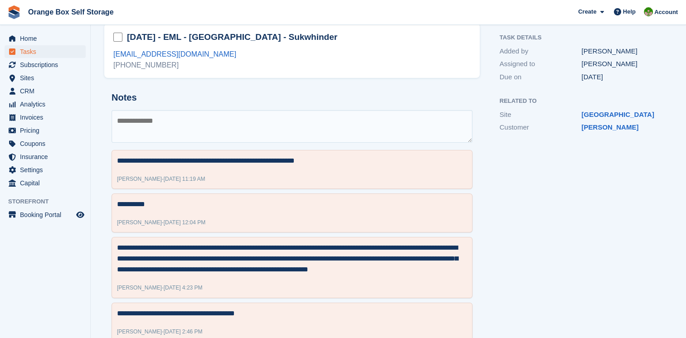
click at [298, 136] on textarea at bounding box center [292, 126] width 361 height 33
type textarea "**********"
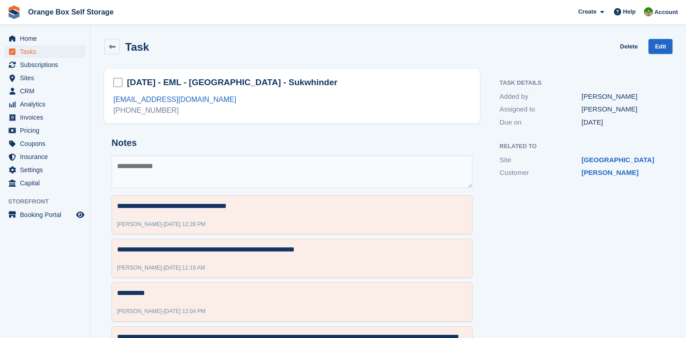
scroll to position [0, 0]
click at [655, 48] on link "Edit" at bounding box center [661, 46] width 24 height 15
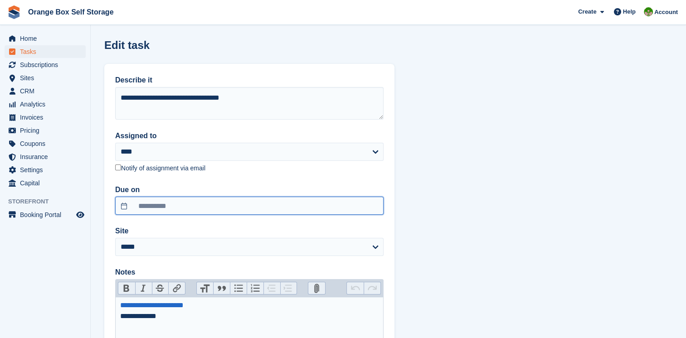
click at [196, 202] on input "**********" at bounding box center [249, 206] width 268 height 18
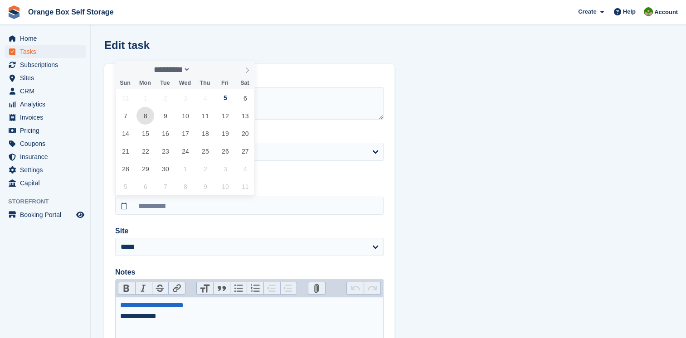
click at [138, 114] on span "8" at bounding box center [146, 116] width 18 height 18
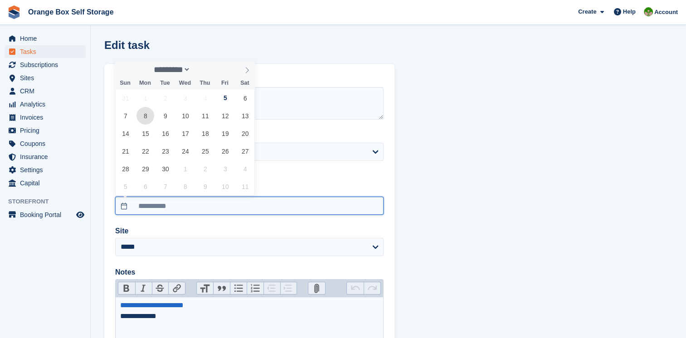
type input "**********"
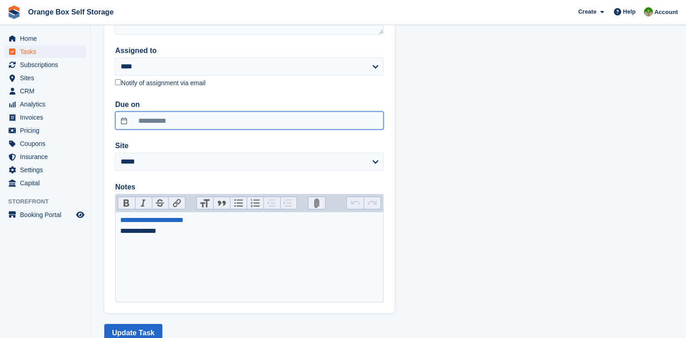
scroll to position [113, 0]
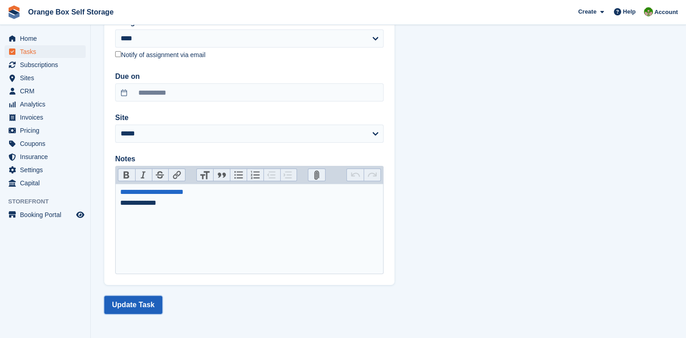
click at [148, 301] on button "Update Task" at bounding box center [133, 305] width 58 height 18
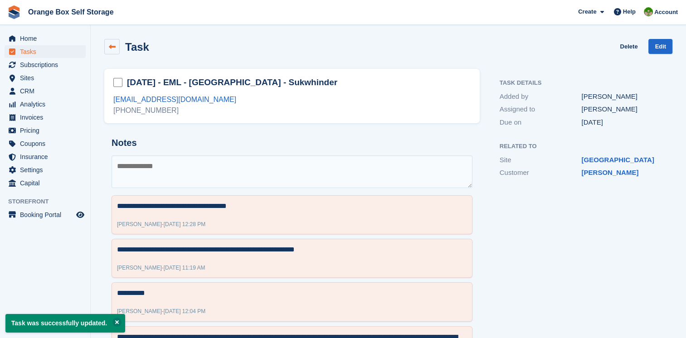
click at [109, 44] on icon at bounding box center [112, 47] width 7 height 7
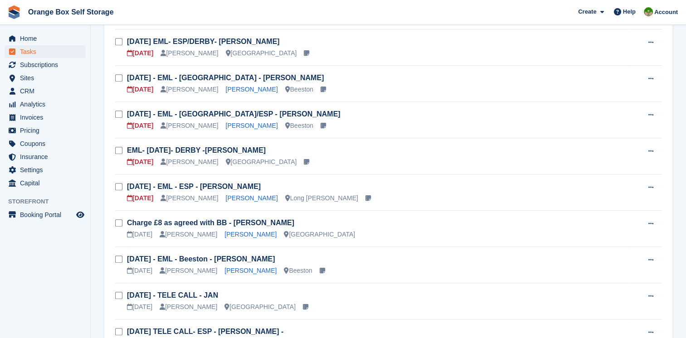
scroll to position [363, 0]
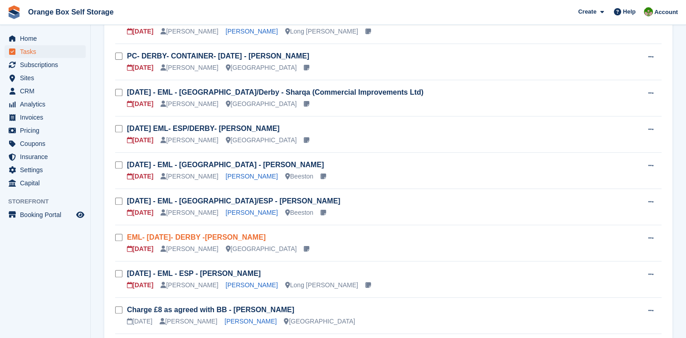
click at [216, 234] on link "EML- [DATE]- DERBY -[PERSON_NAME]" at bounding box center [196, 238] width 139 height 8
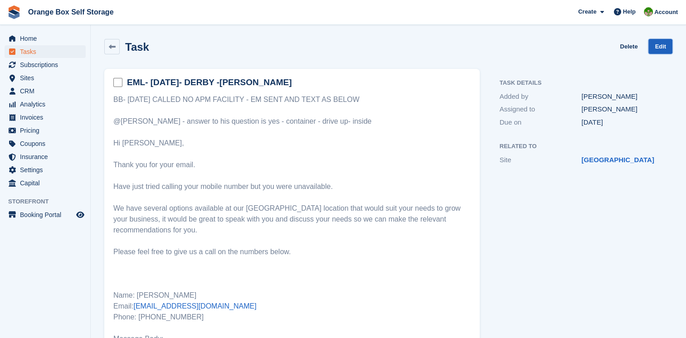
click at [662, 47] on link "Edit" at bounding box center [661, 46] width 24 height 15
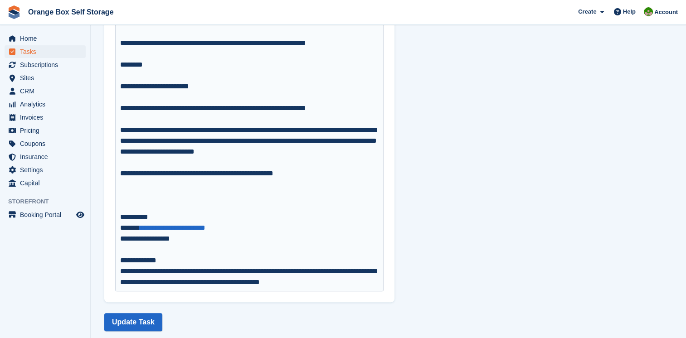
scroll to position [301, 0]
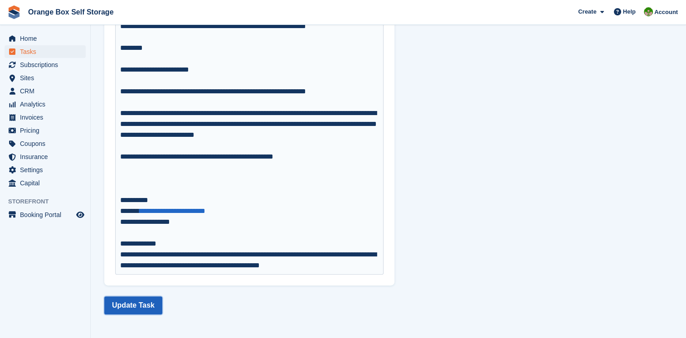
click at [146, 310] on button "Update Task" at bounding box center [133, 306] width 58 height 18
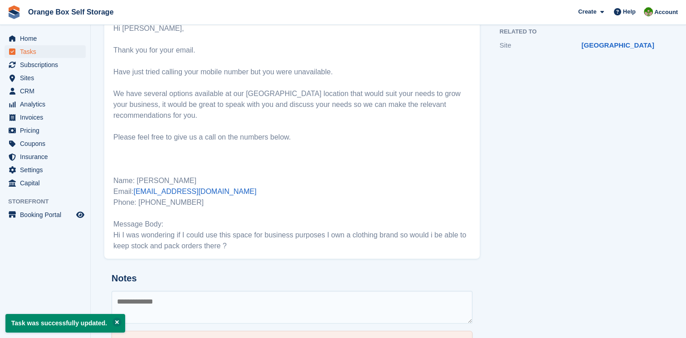
scroll to position [272, 0]
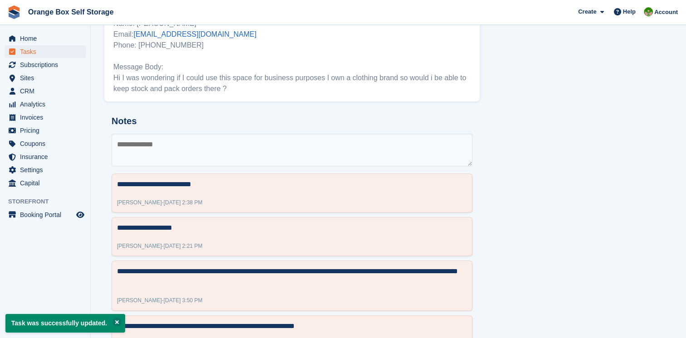
click at [173, 147] on textarea at bounding box center [292, 150] width 361 height 33
type textarea "**********"
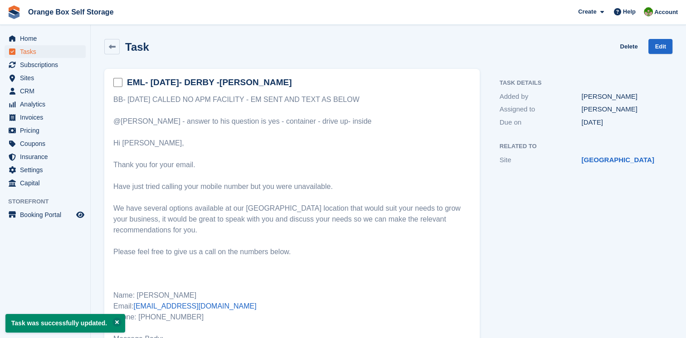
scroll to position [0, 0]
click at [115, 50] on icon at bounding box center [112, 47] width 7 height 7
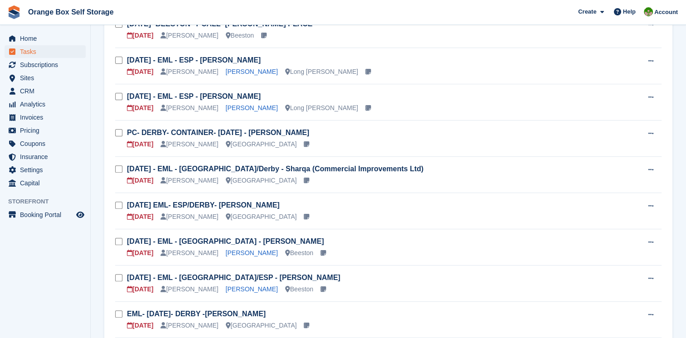
scroll to position [363, 0]
